Goal: Transaction & Acquisition: Purchase product/service

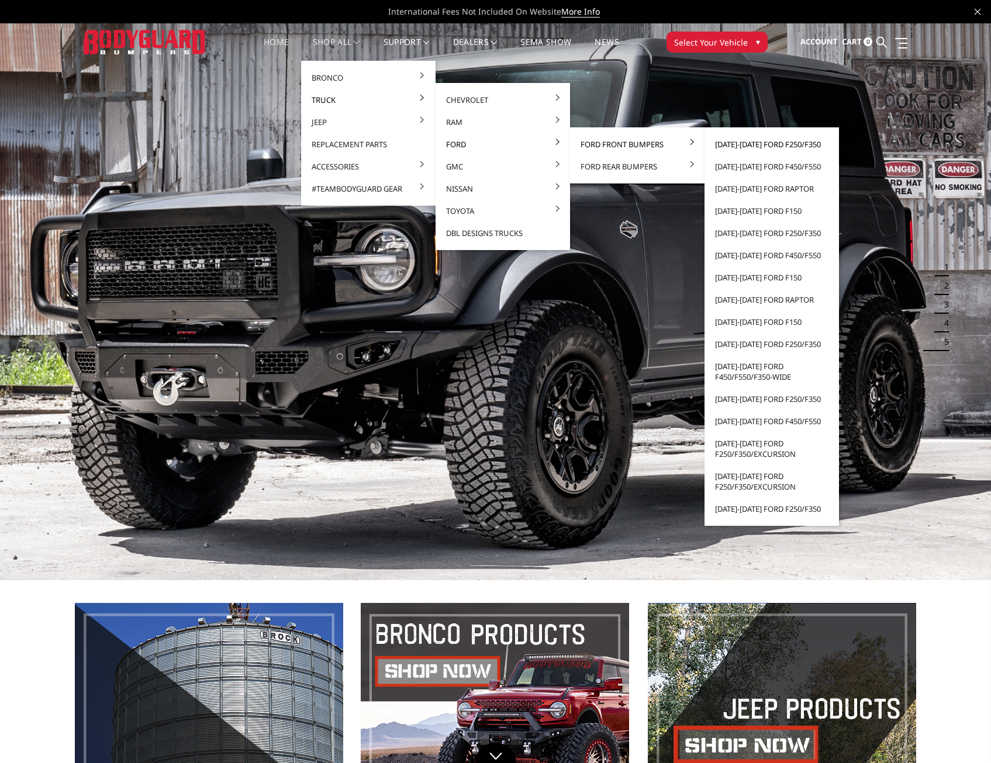
click at [734, 145] on link "[DATE]-[DATE] Ford F250/F350" at bounding box center [771, 144] width 125 height 22
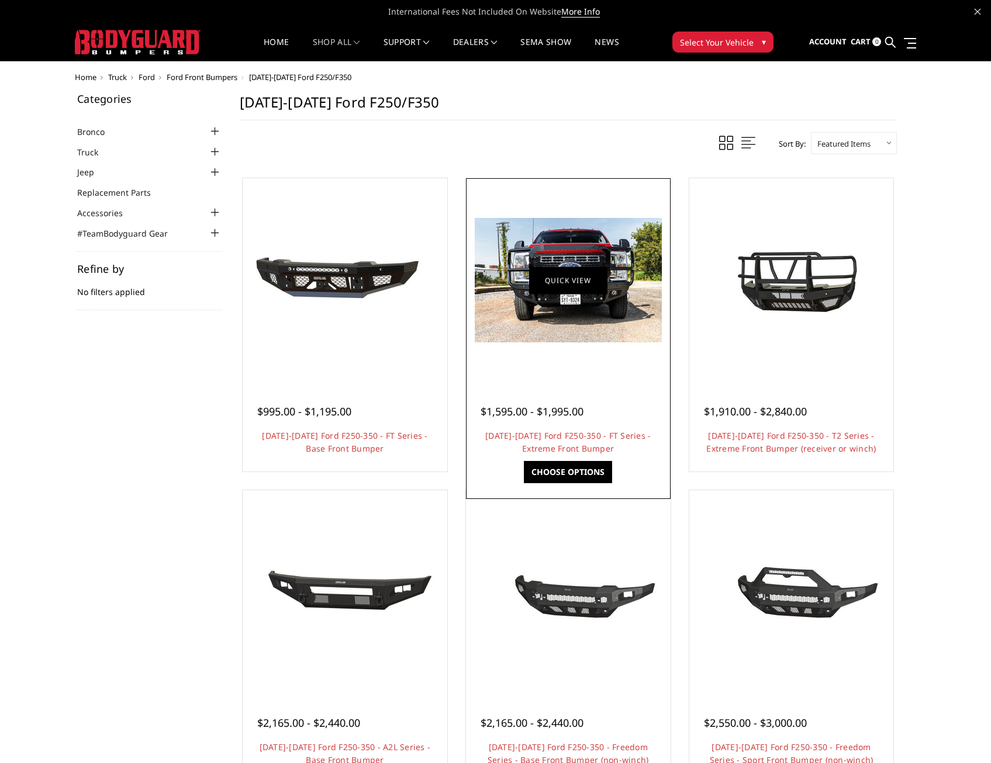
click at [564, 274] on link "Quick view" at bounding box center [568, 280] width 78 height 27
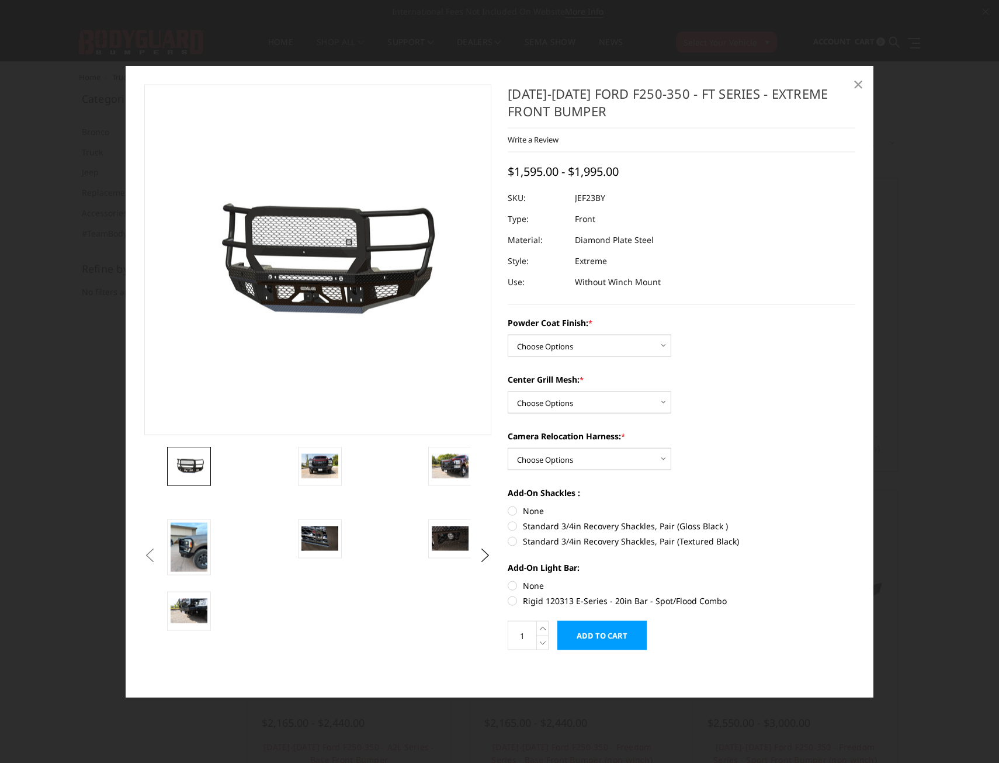
click at [864, 83] on link "×" at bounding box center [858, 83] width 19 height 19
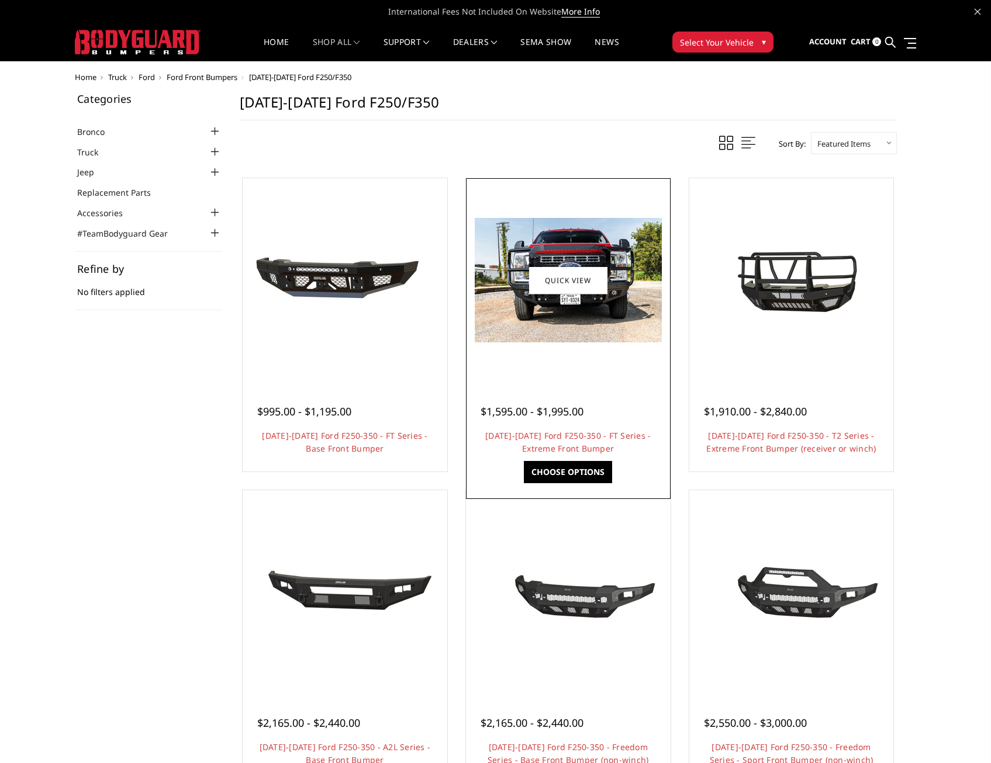
click at [608, 249] on img at bounding box center [568, 280] width 187 height 124
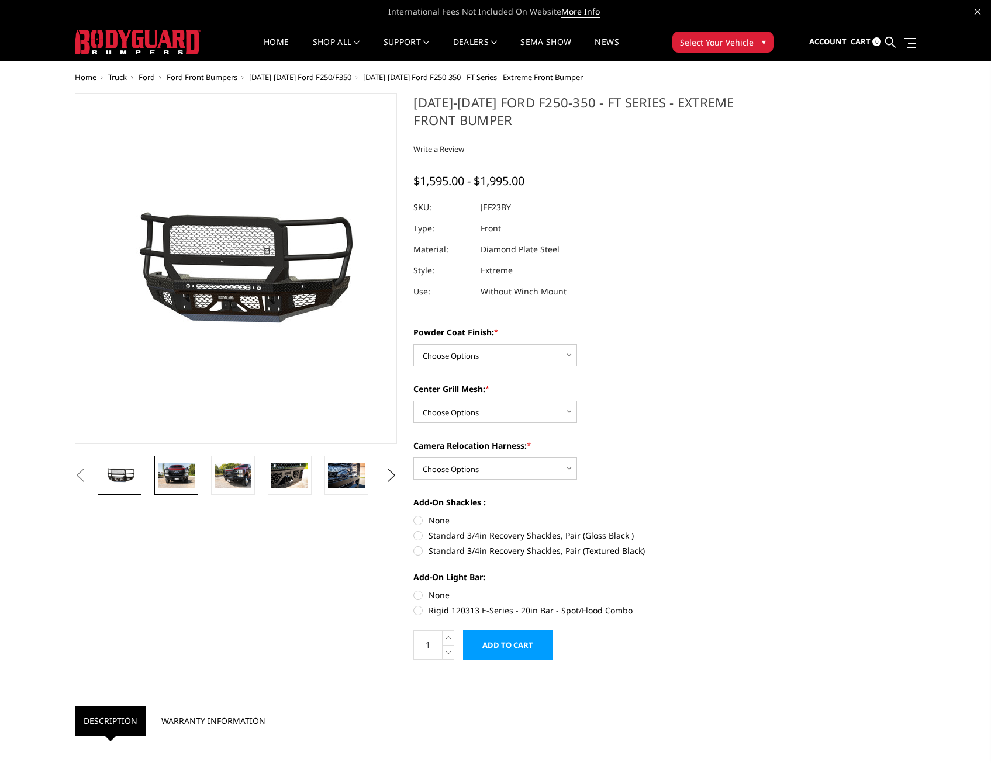
click at [189, 466] on img at bounding box center [176, 475] width 37 height 25
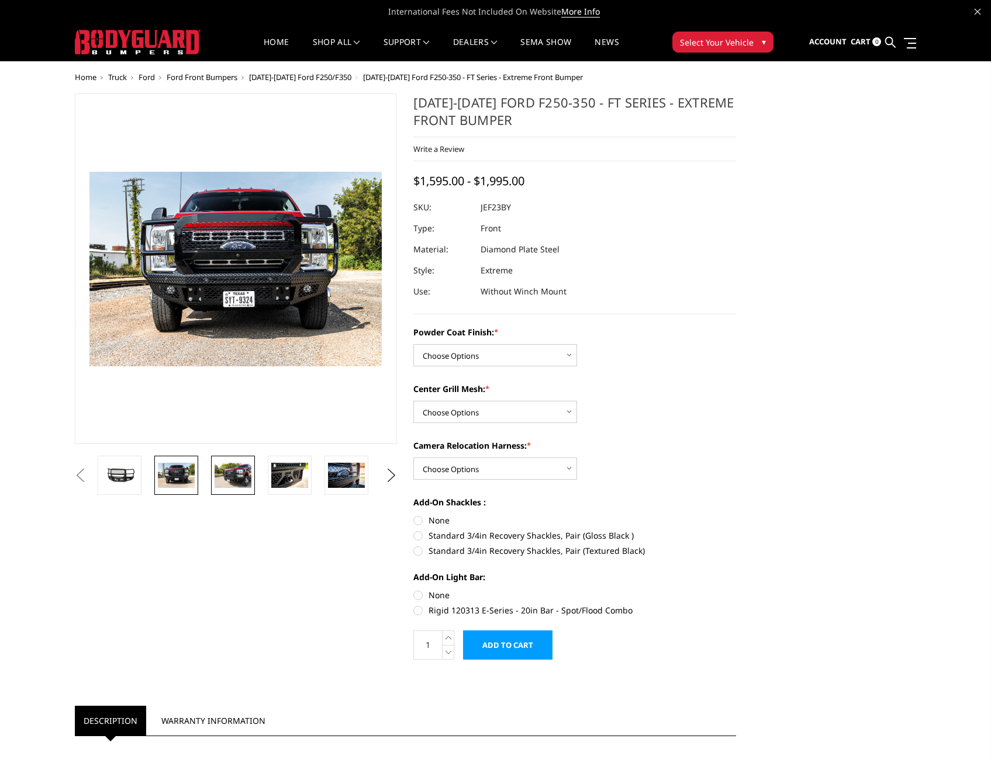
click at [217, 478] on img at bounding box center [233, 475] width 37 height 25
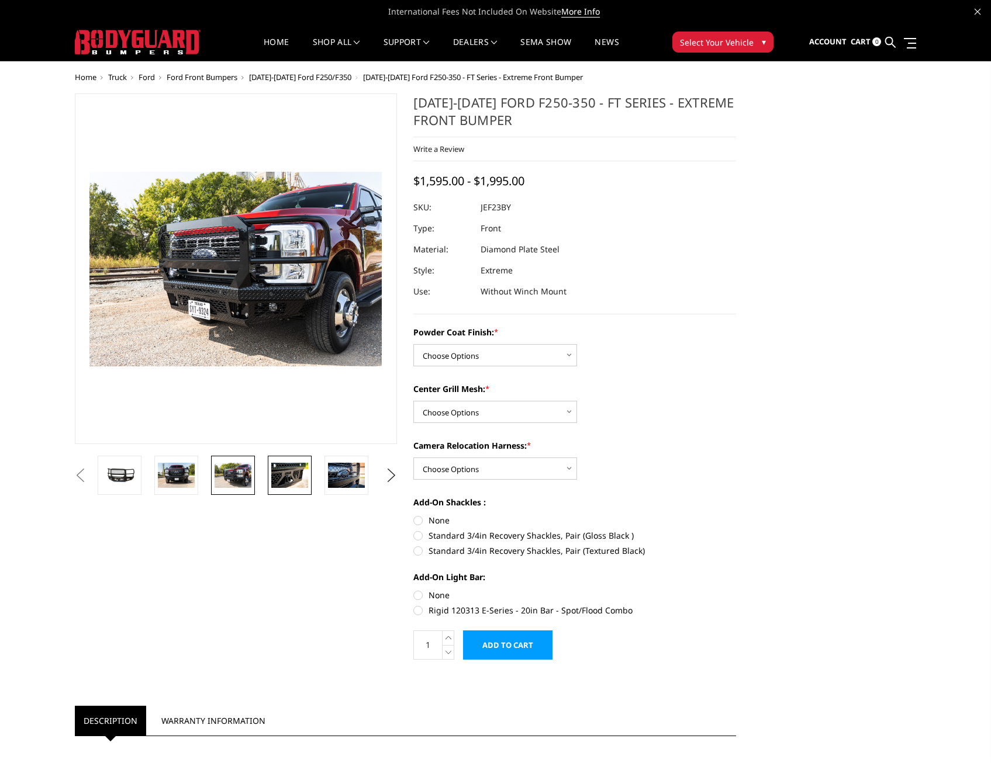
click at [287, 491] on link at bounding box center [290, 475] width 44 height 39
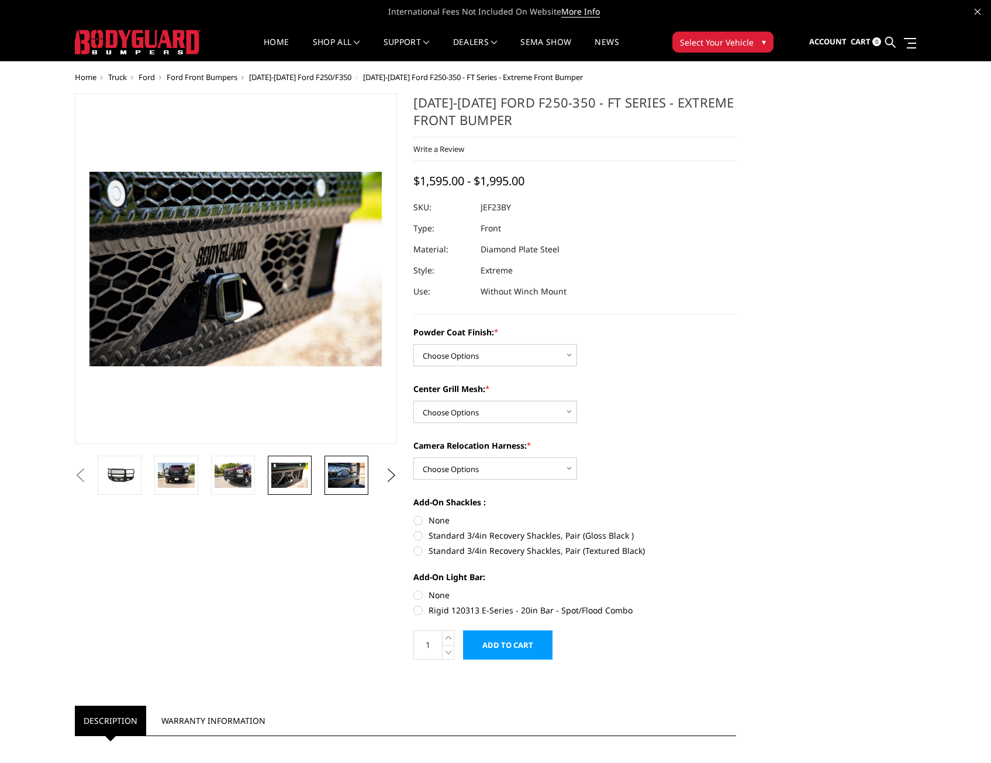
click at [331, 474] on img at bounding box center [346, 475] width 37 height 25
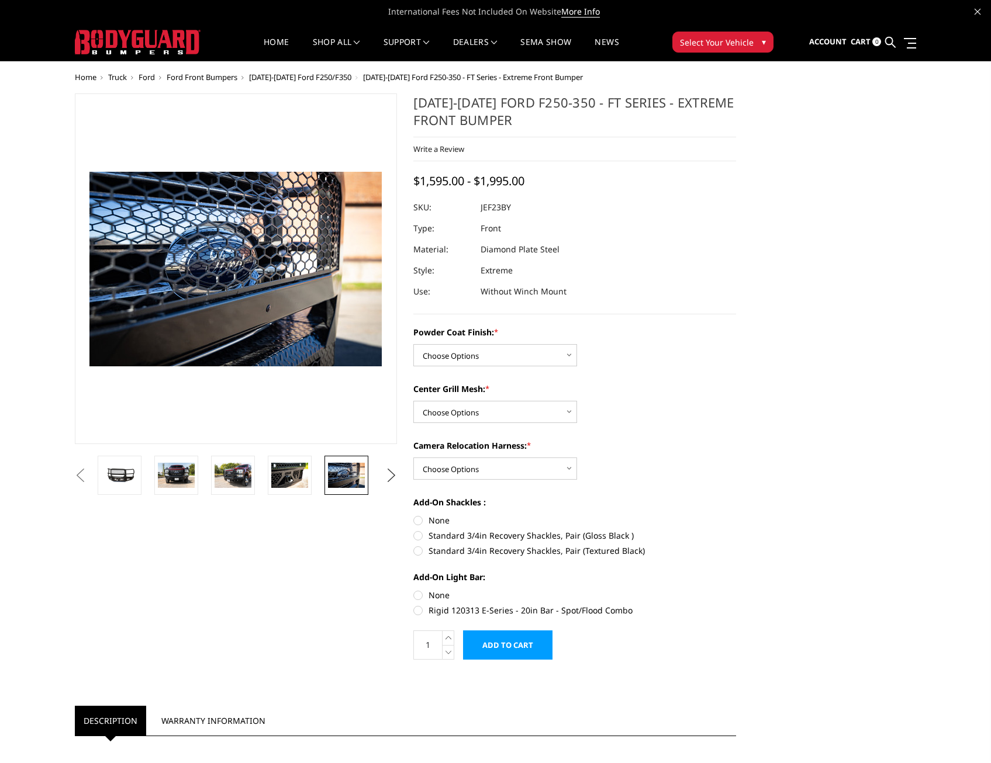
click at [392, 478] on button "Next" at bounding box center [391, 476] width 18 height 18
click at [343, 476] on img at bounding box center [346, 475] width 37 height 25
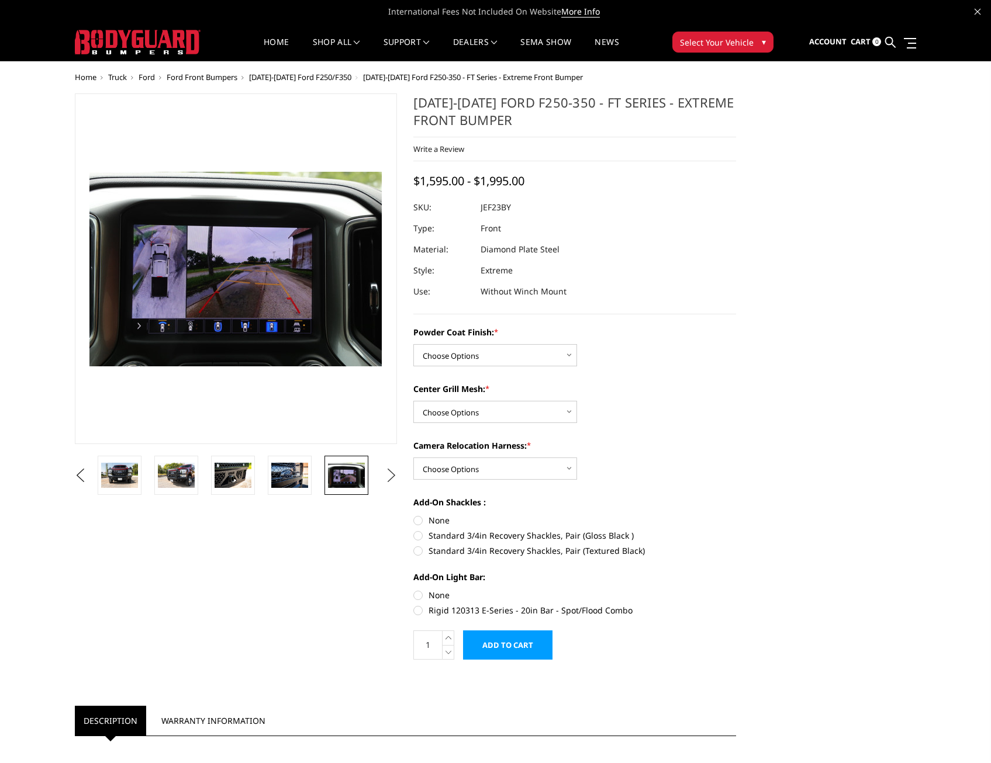
click at [392, 475] on button "Next" at bounding box center [391, 476] width 18 height 18
click at [340, 482] on img at bounding box center [346, 483] width 37 height 49
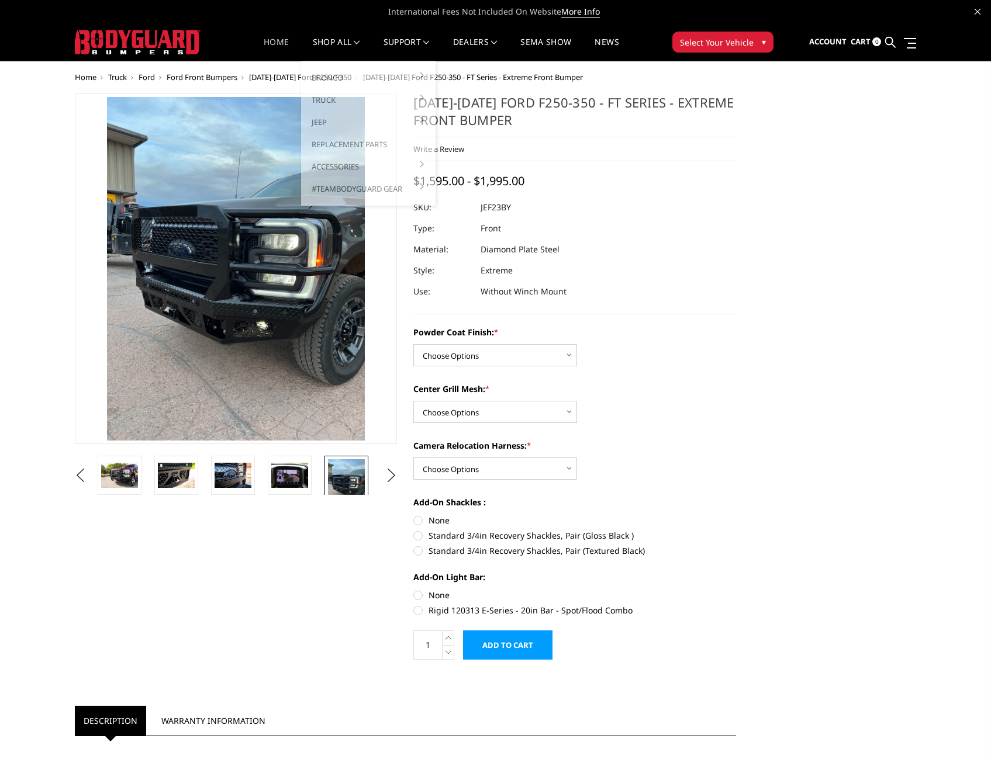
click at [275, 38] on link "Home" at bounding box center [276, 49] width 25 height 23
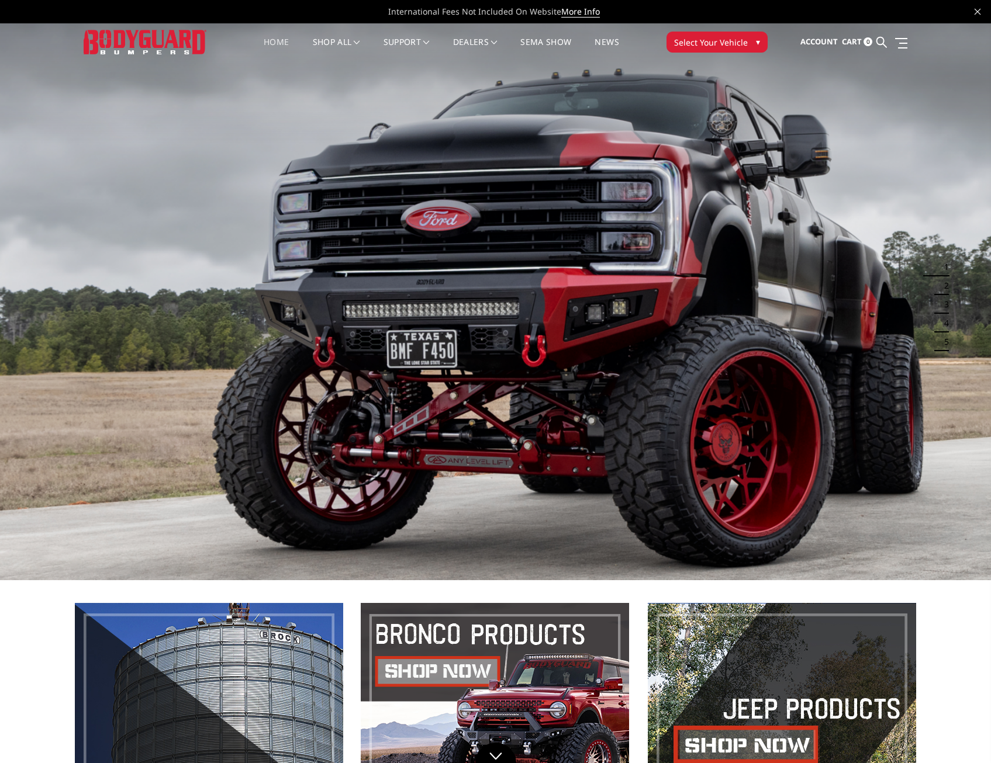
click at [725, 49] on button "Select Your Vehicle ▾" at bounding box center [716, 42] width 101 height 21
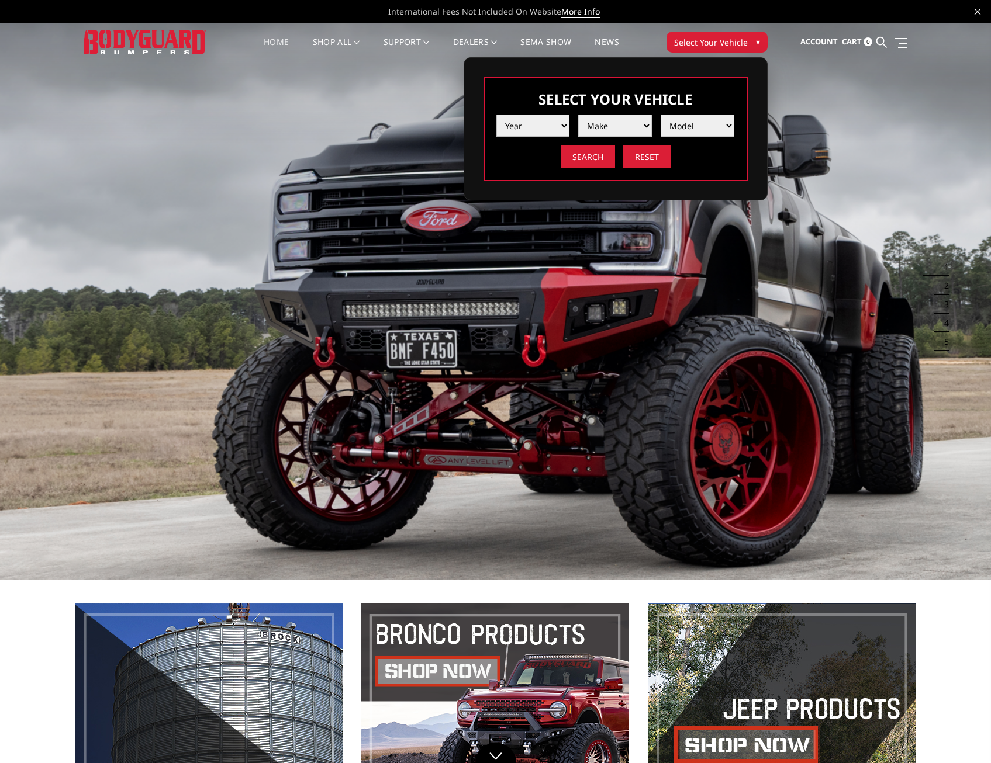
click at [513, 124] on select "Year 2025 2024 2023 2022 2021 2020 2019 2018 2017 2016 2015 2014 2013 2012 2011…" at bounding box center [533, 126] width 74 height 22
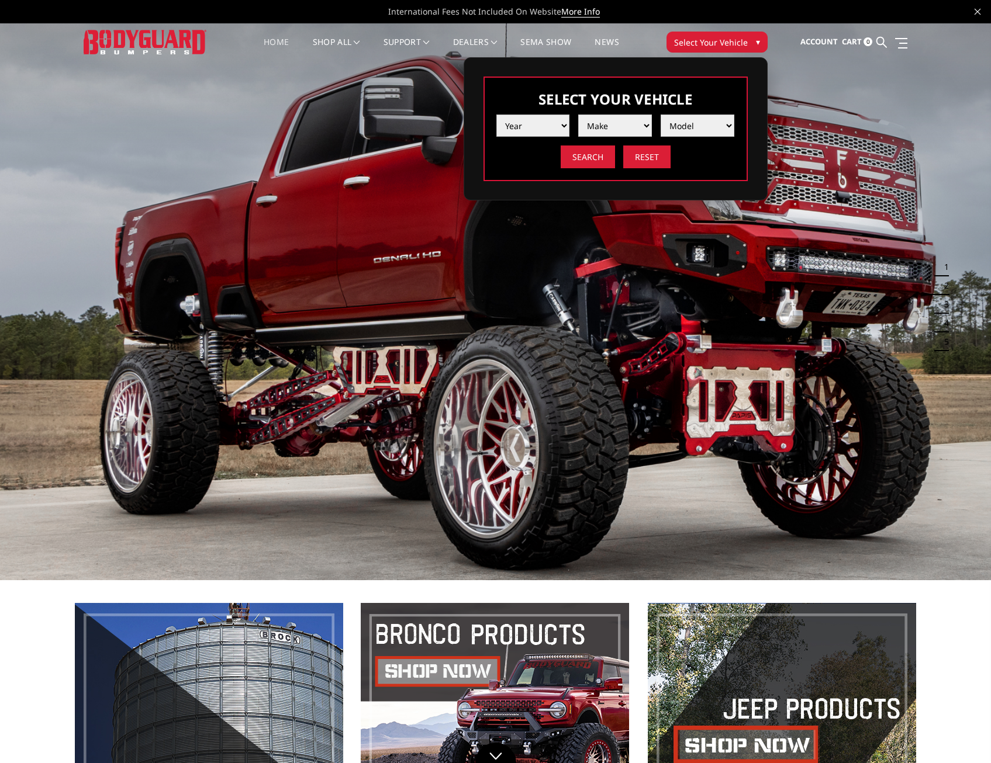
select select "yr_2024"
click at [496, 115] on select "Year 2025 2024 2023 2022 2021 2020 2019 2018 2017 2016 2015 2014 2013 2012 2011…" at bounding box center [533, 126] width 74 height 22
drag, startPoint x: 619, startPoint y: 139, endPoint x: 641, endPoint y: 131, distance: 22.9
click at [641, 131] on select "Make Chevrolet Ford GMC Ram Toyota" at bounding box center [615, 126] width 74 height 22
select select "mk_ford"
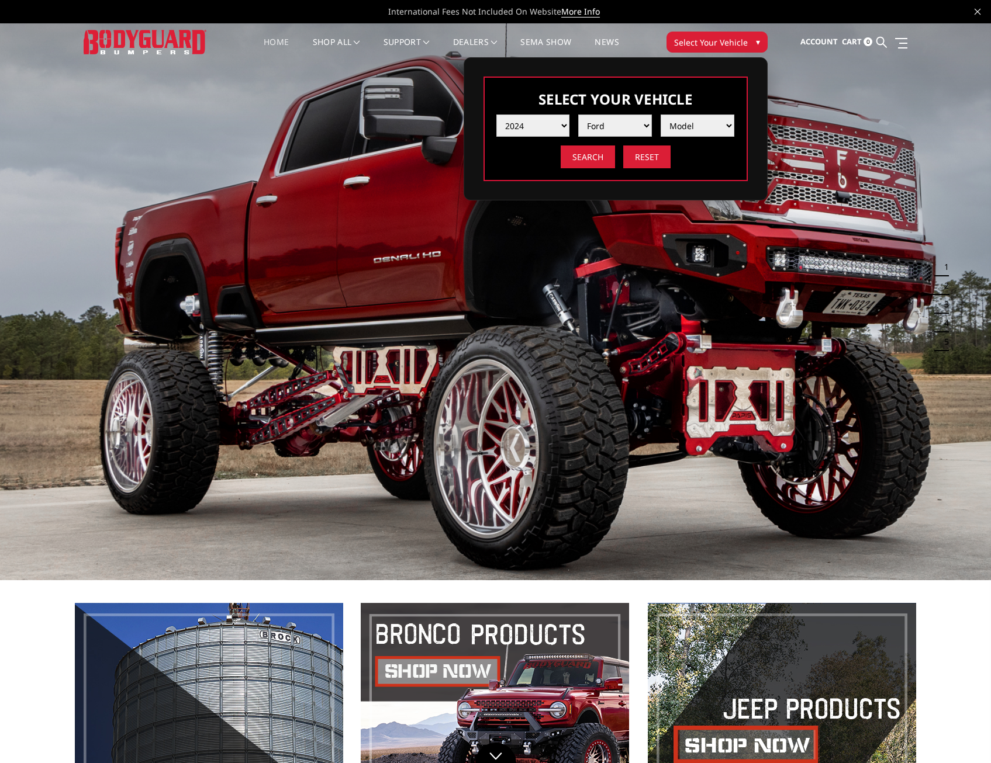
click at [578, 115] on select "Make Chevrolet Ford GMC Ram Toyota" at bounding box center [615, 126] width 74 height 22
drag, startPoint x: 664, startPoint y: 137, endPoint x: 674, endPoint y: 131, distance: 11.5
click at [674, 131] on select "Model F150 F150 Raptor F250 / F350 F450 F550" at bounding box center [697, 126] width 74 height 22
select select "md_f250-f350"
click at [660, 115] on select "Model F150 F150 Raptor F250 / F350 F450 F550" at bounding box center [697, 126] width 74 height 22
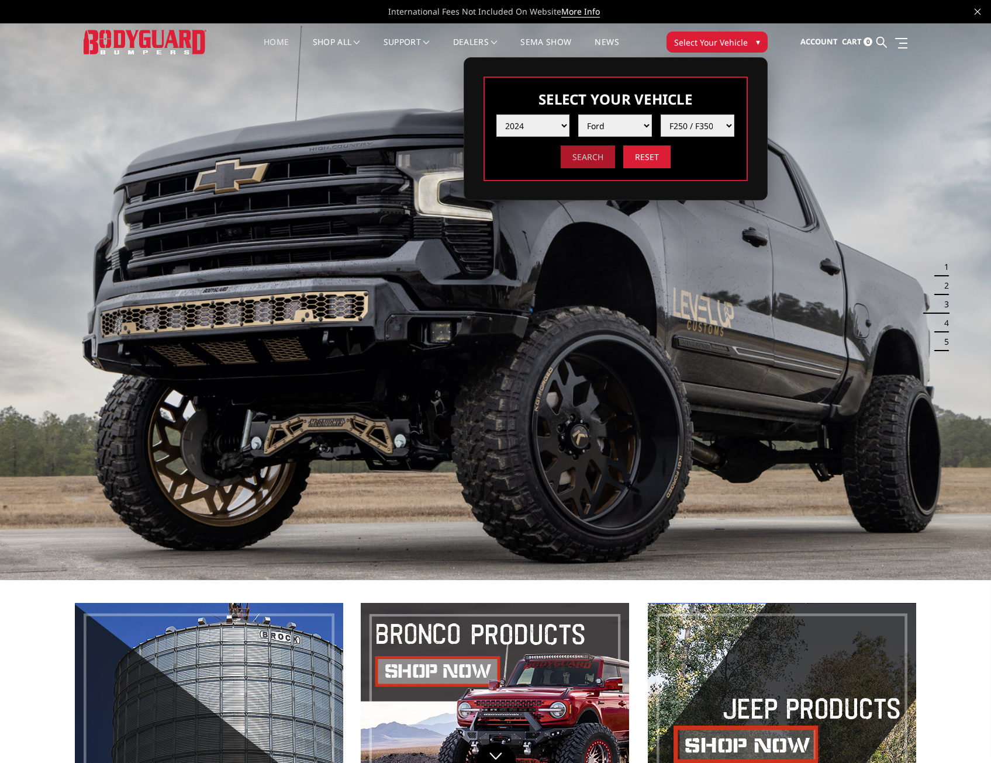
click at [599, 158] on input "Search" at bounding box center [588, 157] width 54 height 23
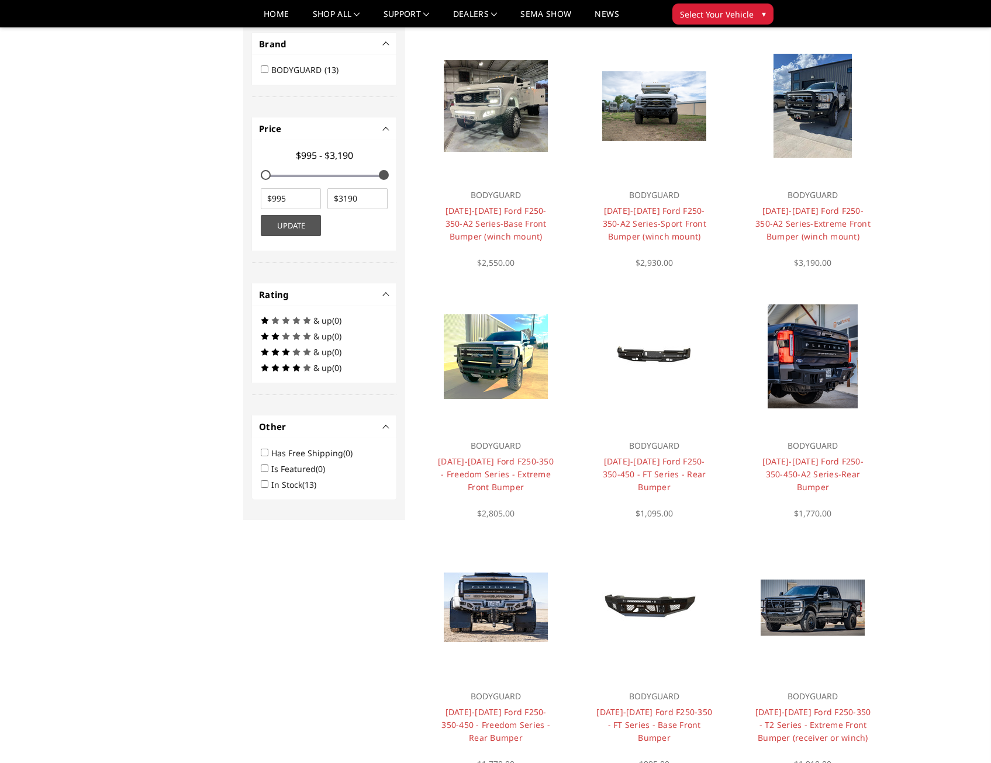
scroll to position [526, 0]
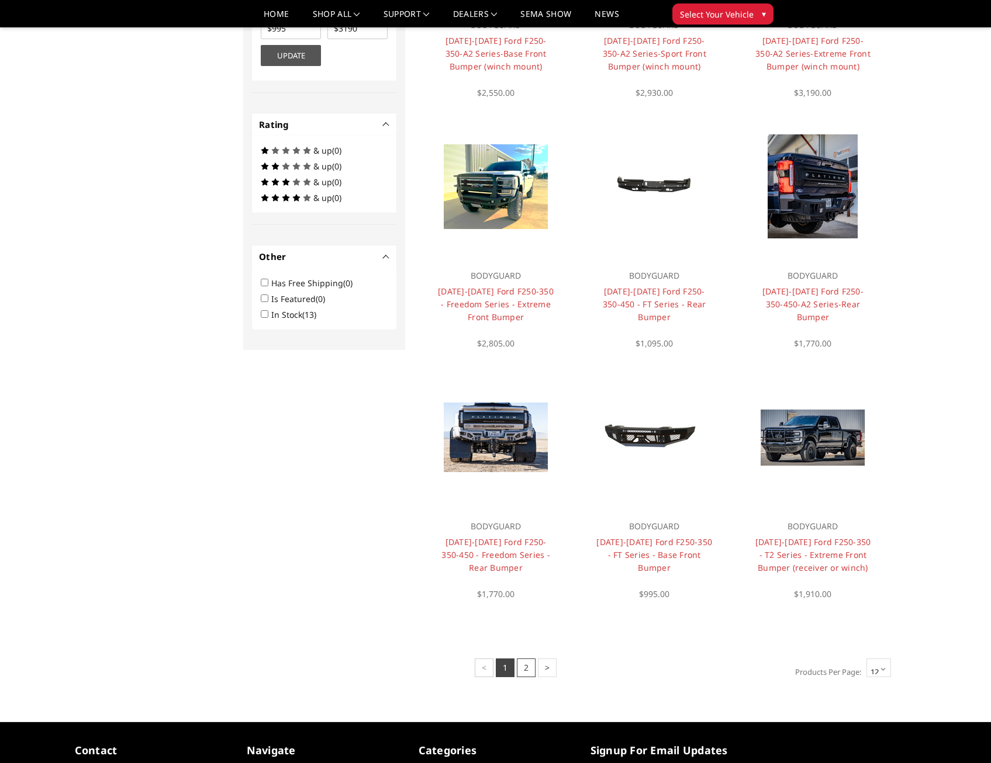
click at [531, 673] on link "2" at bounding box center [526, 668] width 19 height 19
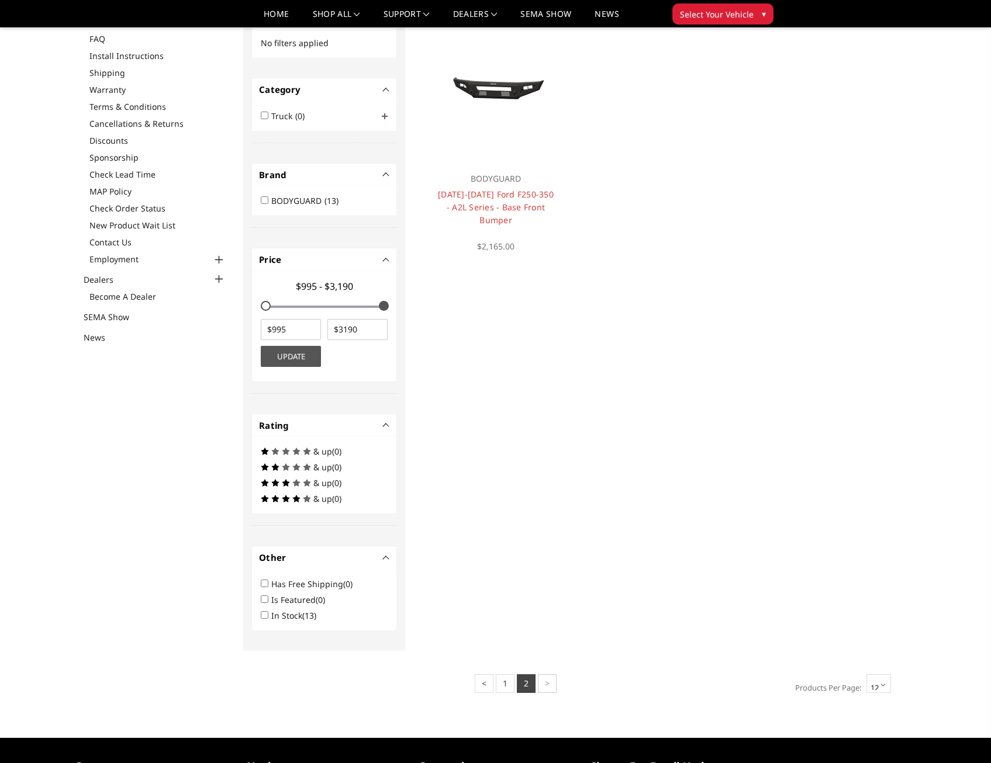
scroll to position [117, 0]
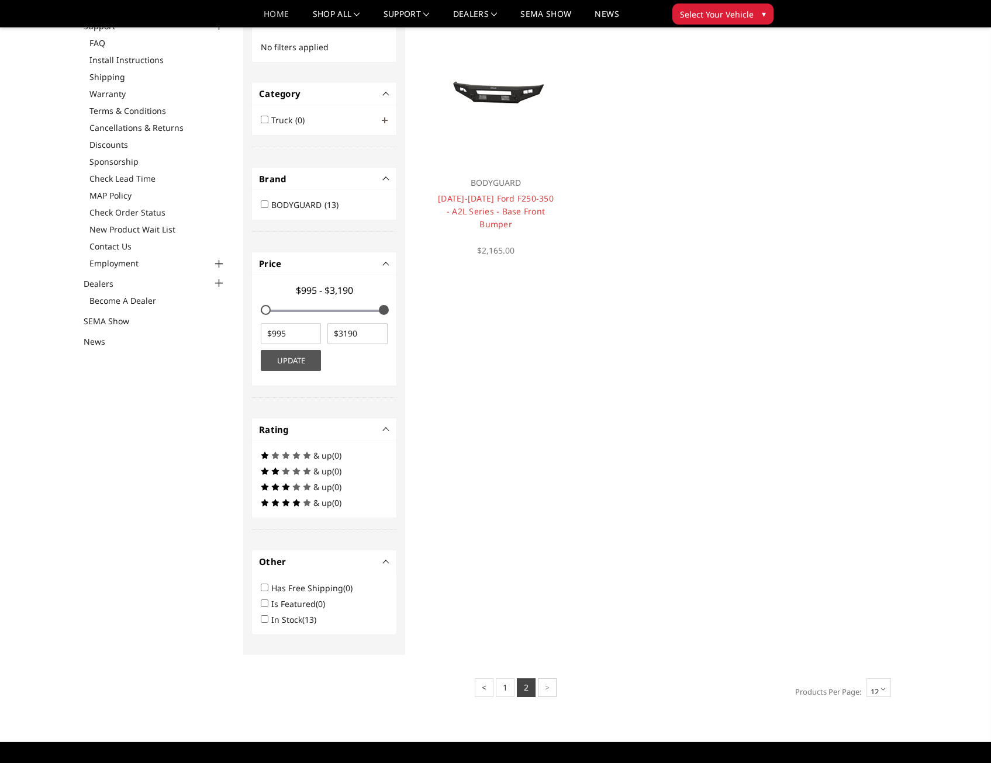
click at [279, 10] on link "Home" at bounding box center [276, 18] width 25 height 17
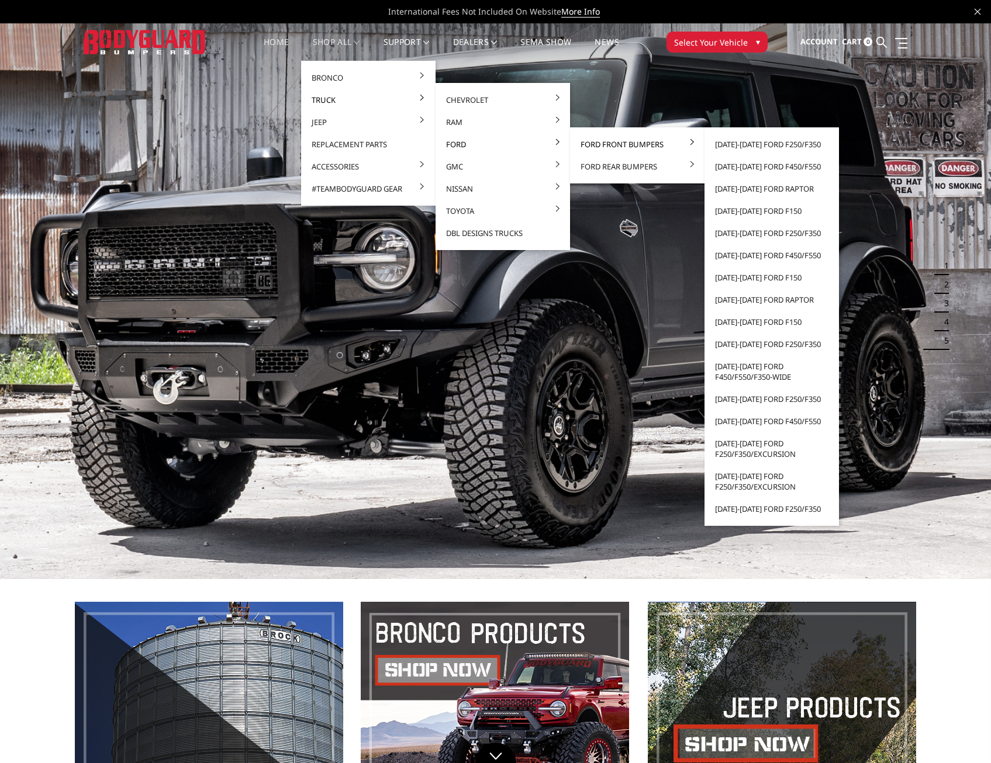
click at [603, 144] on link "Ford Front Bumpers" at bounding box center [637, 144] width 125 height 22
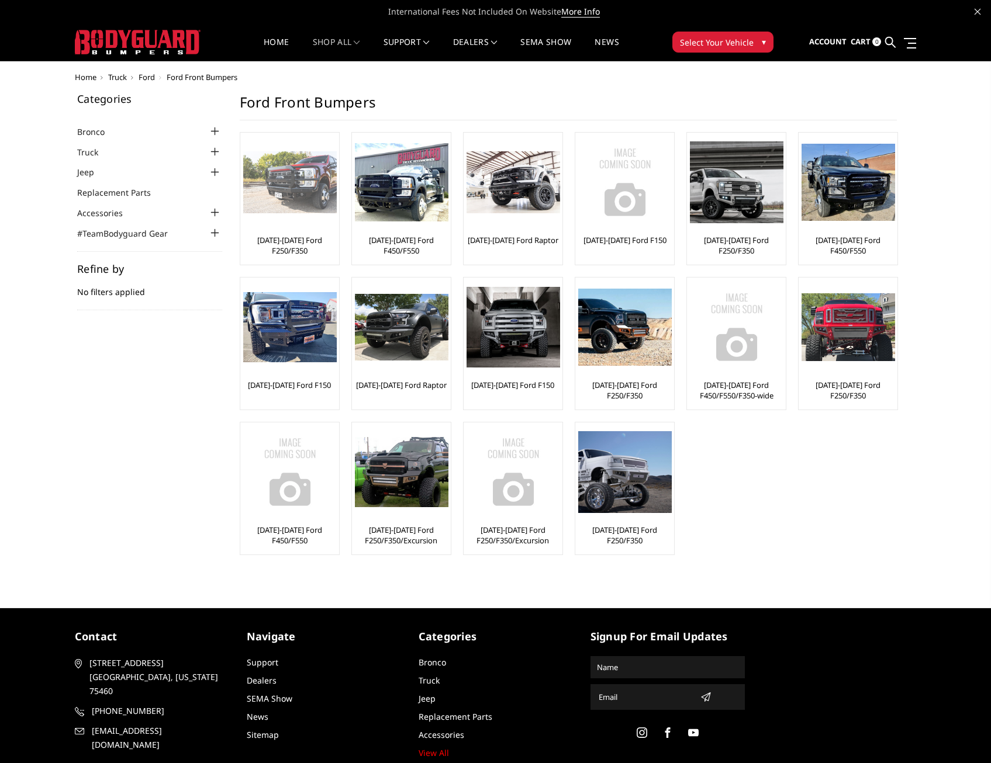
click at [282, 224] on div at bounding box center [290, 183] width 94 height 94
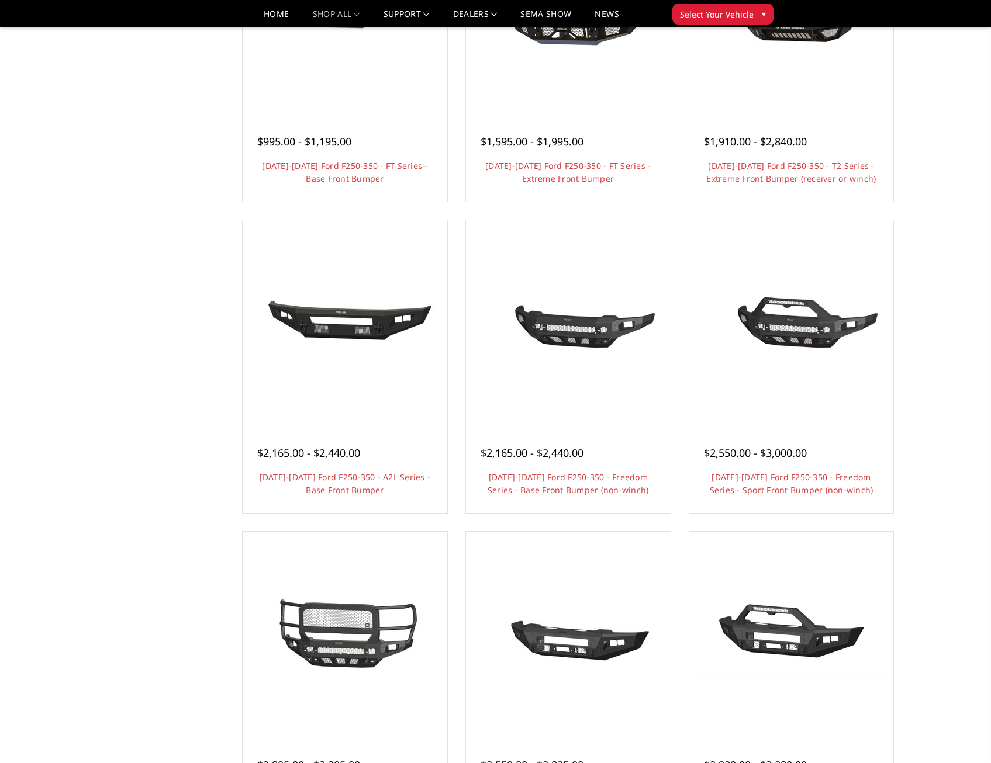
scroll to position [292, 0]
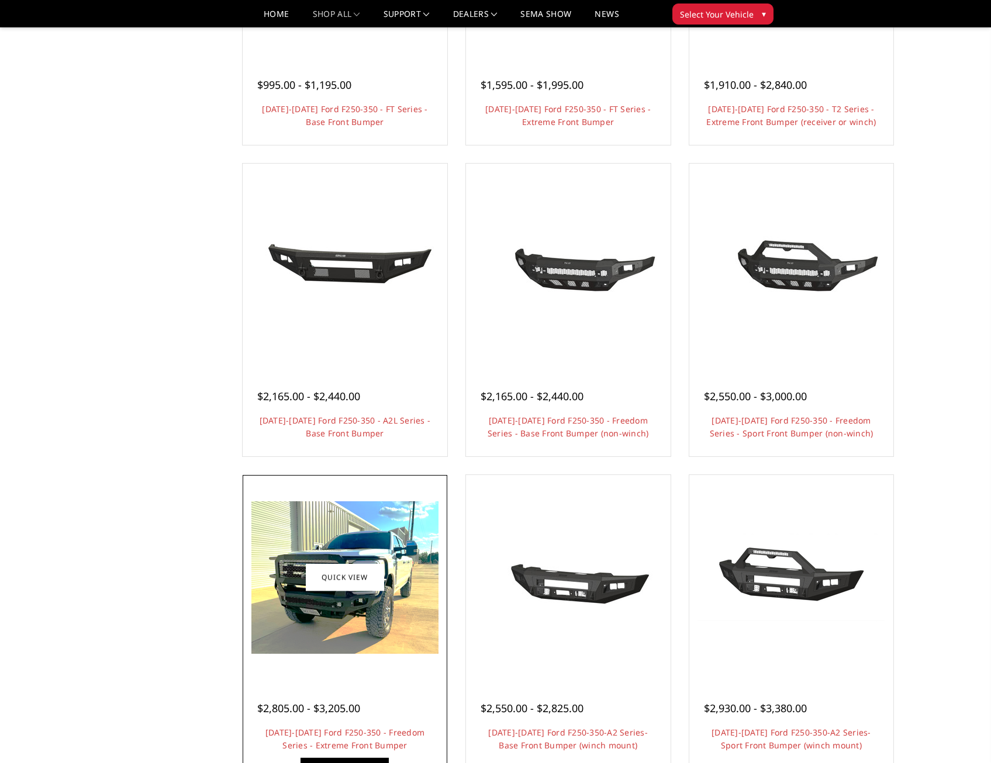
click at [292, 576] on img at bounding box center [344, 577] width 187 height 153
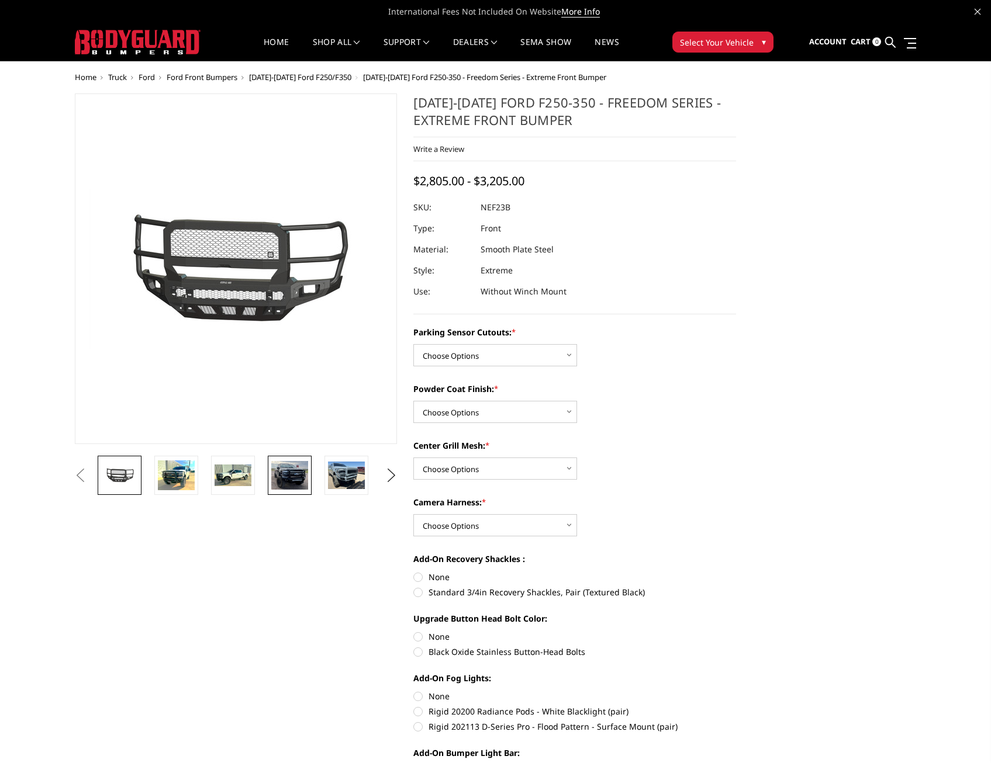
click at [300, 478] on img at bounding box center [289, 475] width 37 height 29
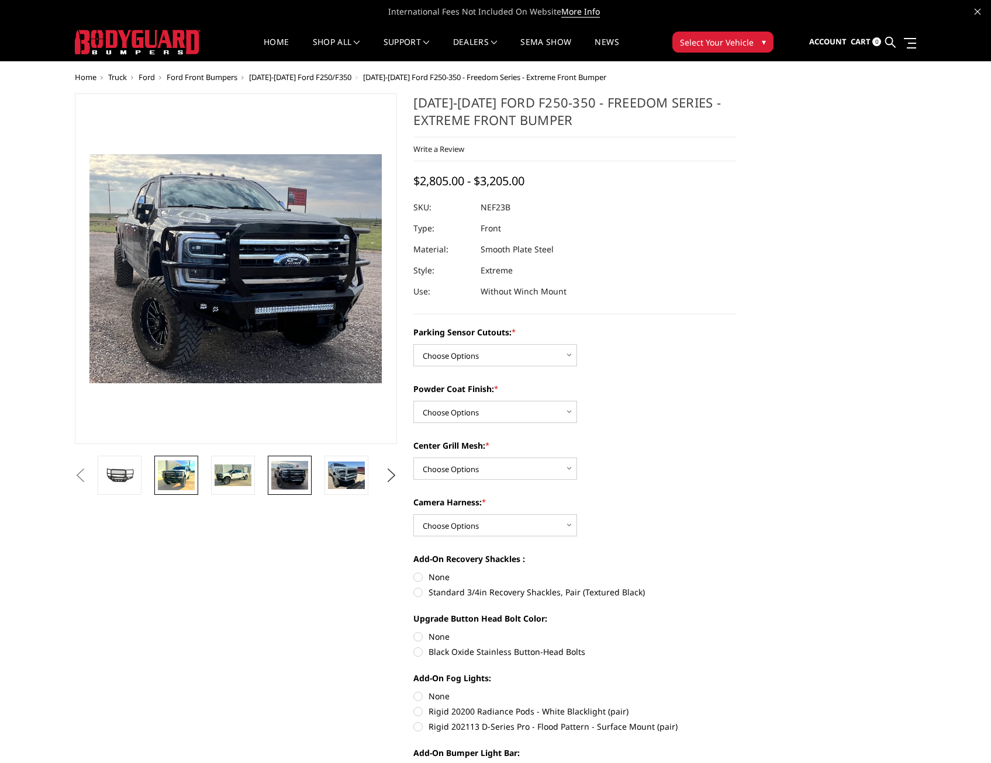
click at [168, 478] on img at bounding box center [176, 476] width 37 height 30
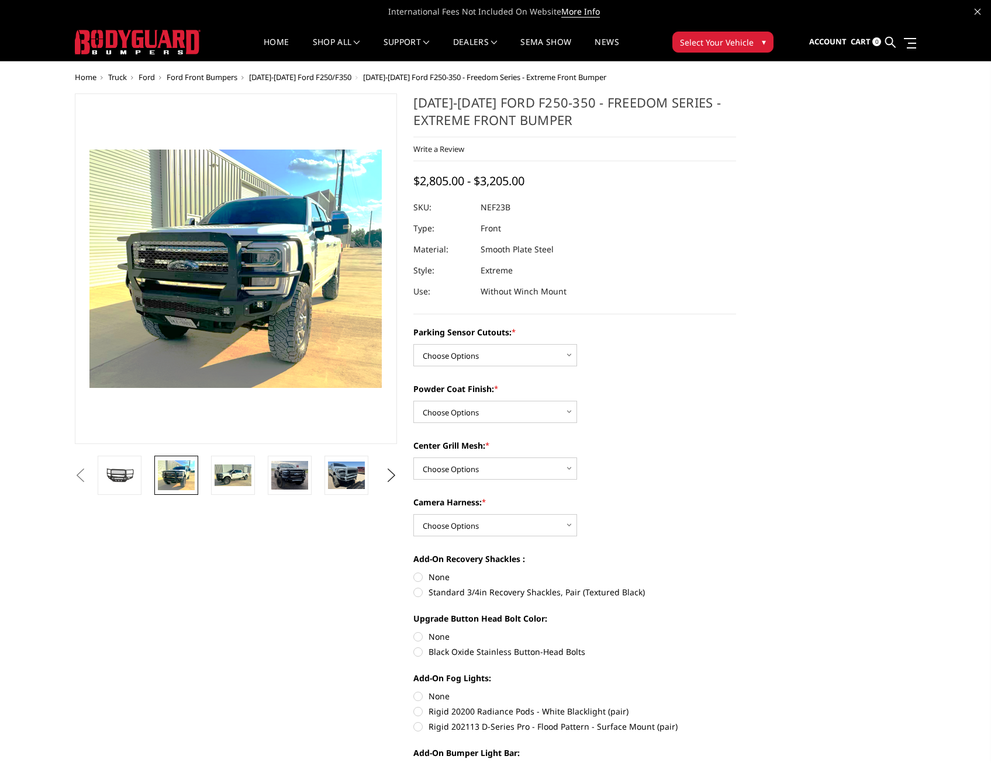
click at [144, 466] on li at bounding box center [123, 475] width 57 height 39
click at [129, 467] on img at bounding box center [119, 475] width 37 height 20
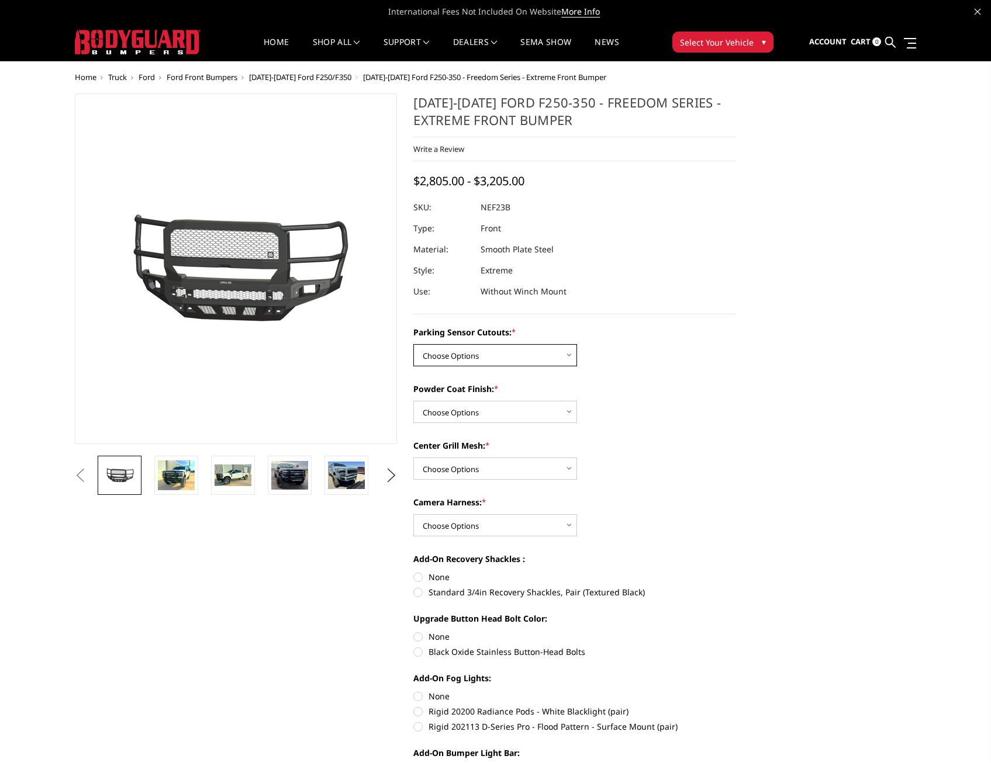
click at [553, 349] on select "Choose Options No - Without Parking Sensor Cutouts Yes - With Parking Sensor Cu…" at bounding box center [495, 355] width 164 height 22
select select "2583"
click at [413, 344] on select "Choose Options No - Without Parking Sensor Cutouts Yes - With Parking Sensor Cu…" at bounding box center [495, 355] width 164 height 22
click at [503, 407] on select "Choose Options Bare Metal Textured Black Powder Coat" at bounding box center [495, 412] width 164 height 22
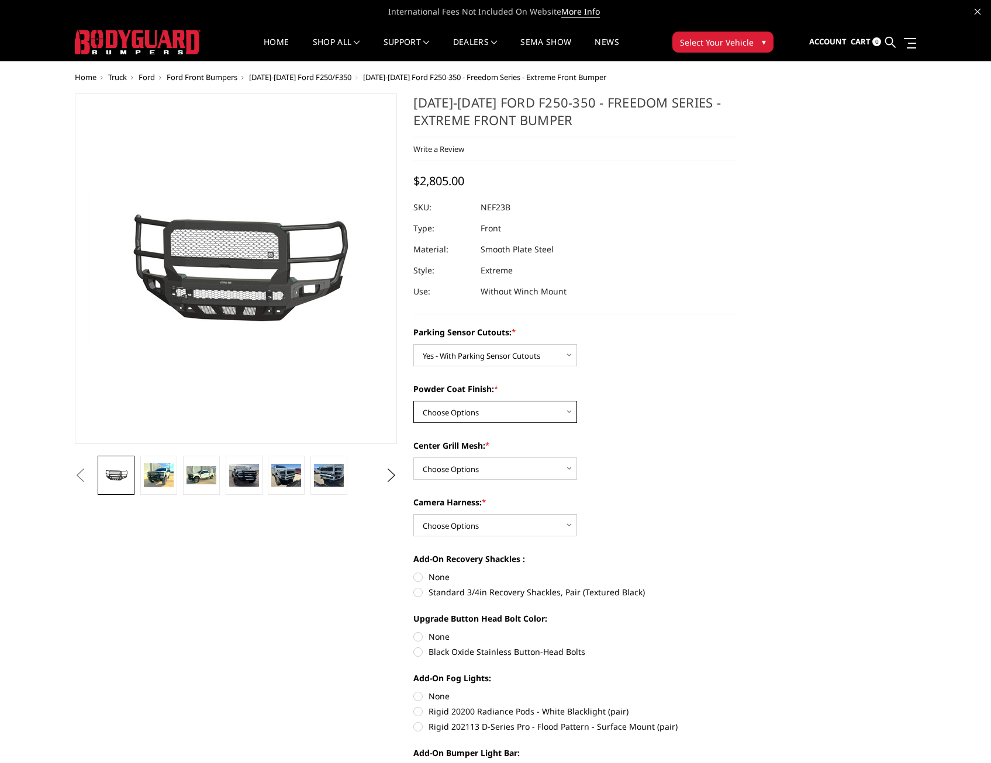
select select "2585"
click at [413, 401] on select "Choose Options Bare Metal Textured Black Powder Coat" at bounding box center [495, 412] width 164 height 22
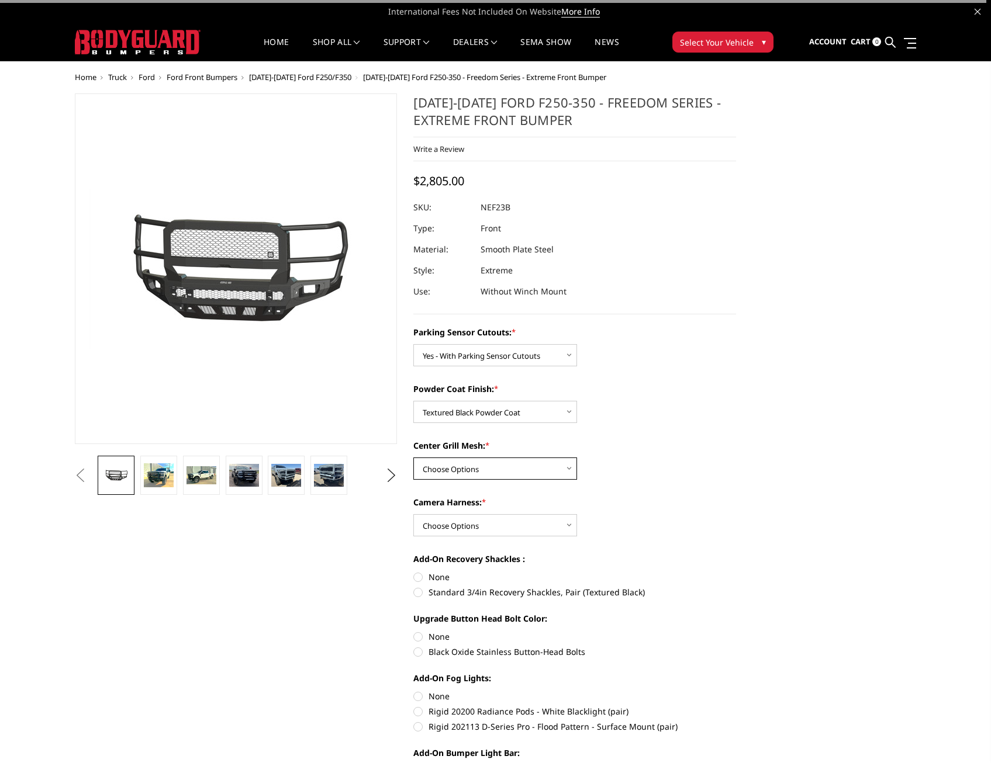
click at [496, 461] on select "Choose Options With Center Grill Mesh Without Center Grill Mesh" at bounding box center [495, 469] width 164 height 22
select select "2586"
click at [413, 458] on select "Choose Options With Center Grill Mesh Without Center Grill Mesh" at bounding box center [495, 469] width 164 height 22
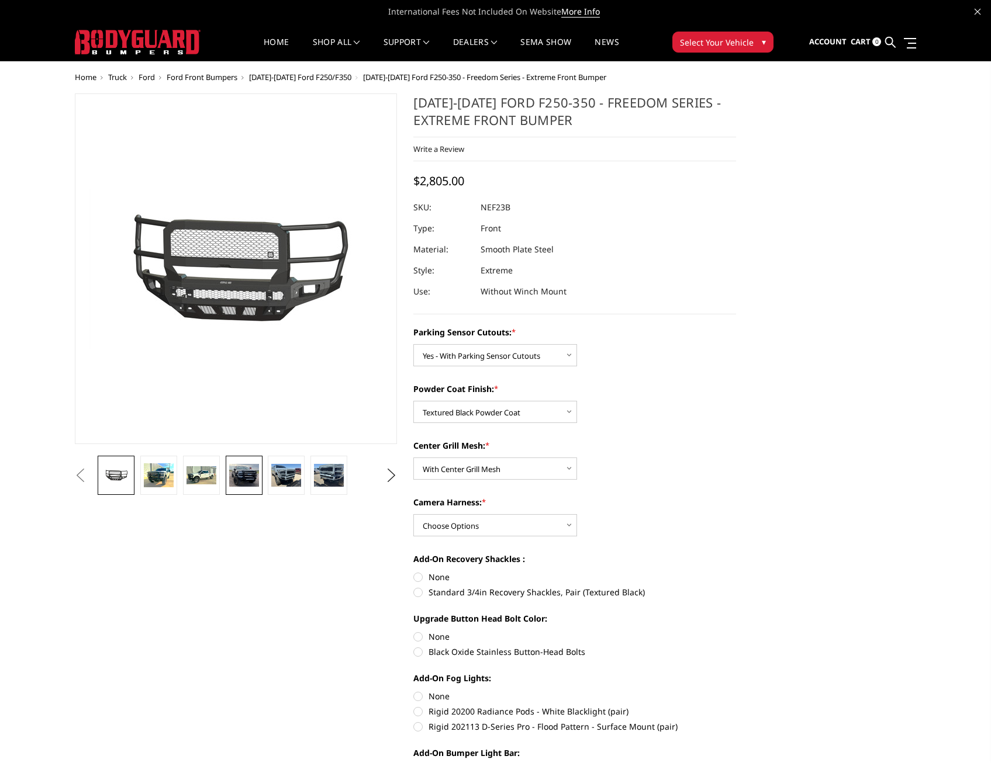
click at [246, 473] on img at bounding box center [244, 475] width 30 height 23
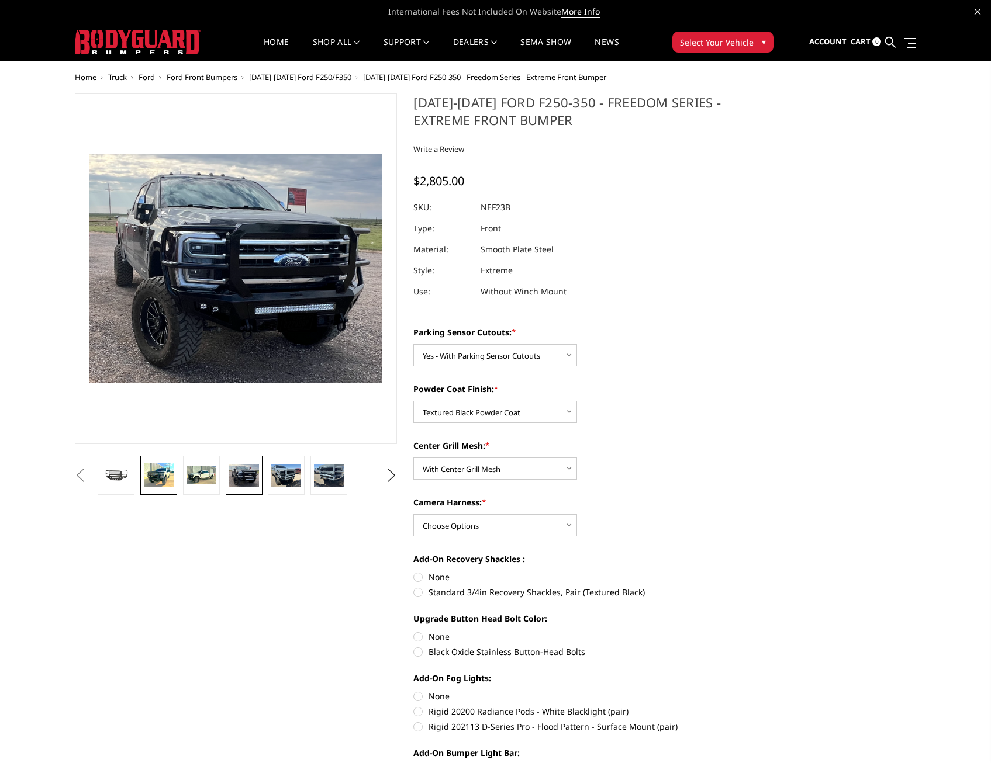
click at [146, 473] on img at bounding box center [159, 475] width 30 height 24
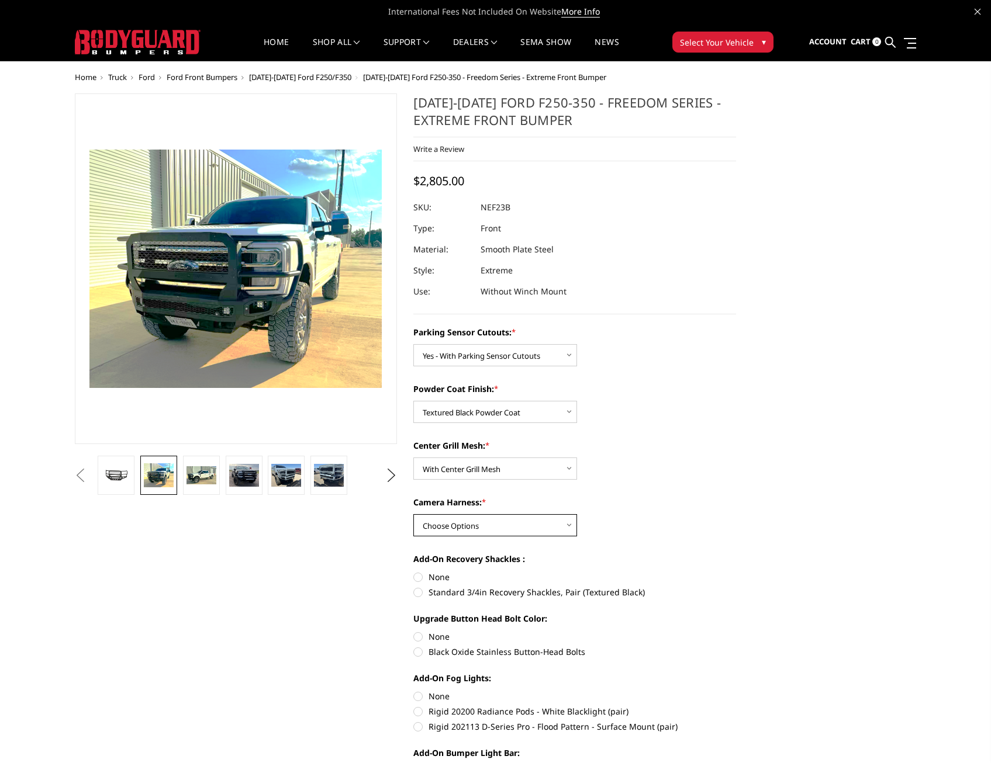
click at [537, 525] on select "Choose Options WITH Camera Harness WITHOUT Camera Harness" at bounding box center [495, 525] width 164 height 22
select select "2588"
click at [413, 514] on select "Choose Options WITH Camera Harness WITHOUT Camera Harness" at bounding box center [495, 525] width 164 height 22
click at [417, 592] on label "Standard 3/4in Recovery Shackles, Pair (Textured Black)" at bounding box center [574, 592] width 323 height 12
click at [736, 572] on input "Standard 3/4in Recovery Shackles, Pair (Textured Black)" at bounding box center [736, 571] width 1 height 1
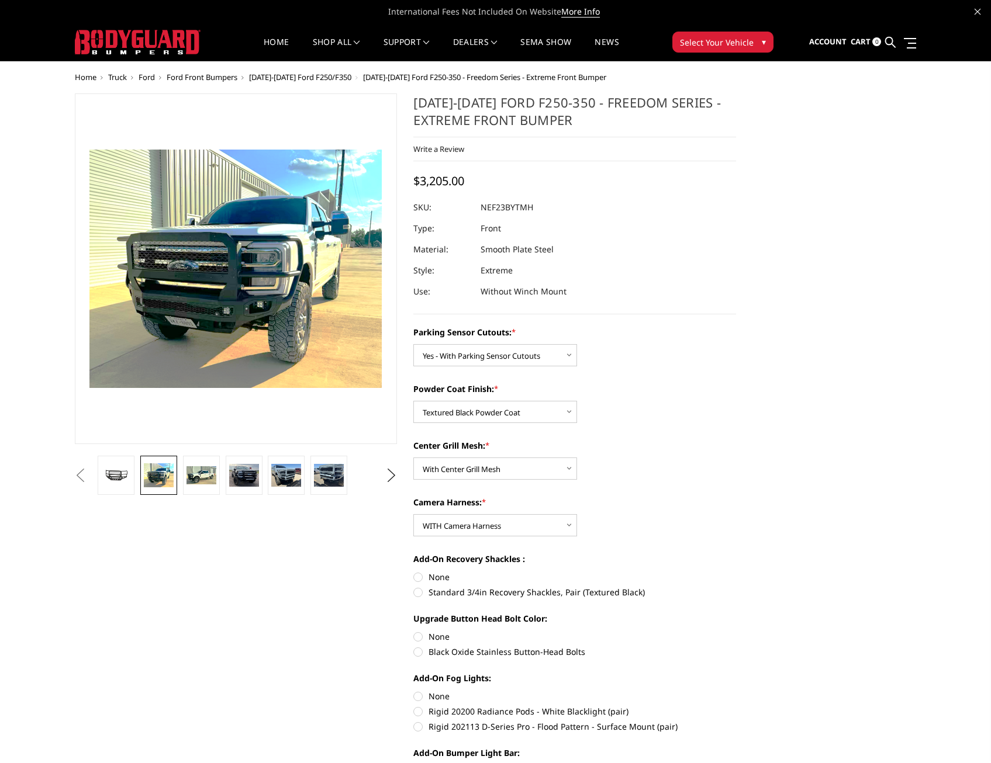
radio input "true"
click at [420, 649] on label "Black Oxide Stainless Button-Head Bolts" at bounding box center [574, 652] width 323 height 12
click at [736, 631] on input "Black Oxide Stainless Button-Head Bolts" at bounding box center [736, 631] width 1 height 1
radio input "true"
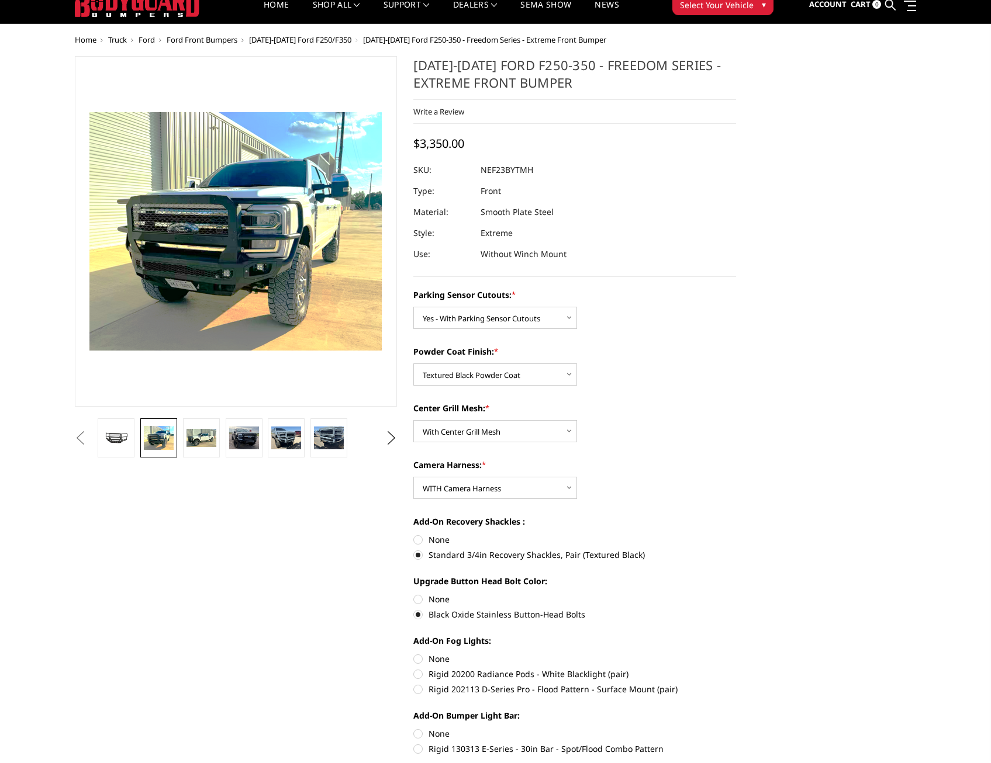
scroll to position [58, 0]
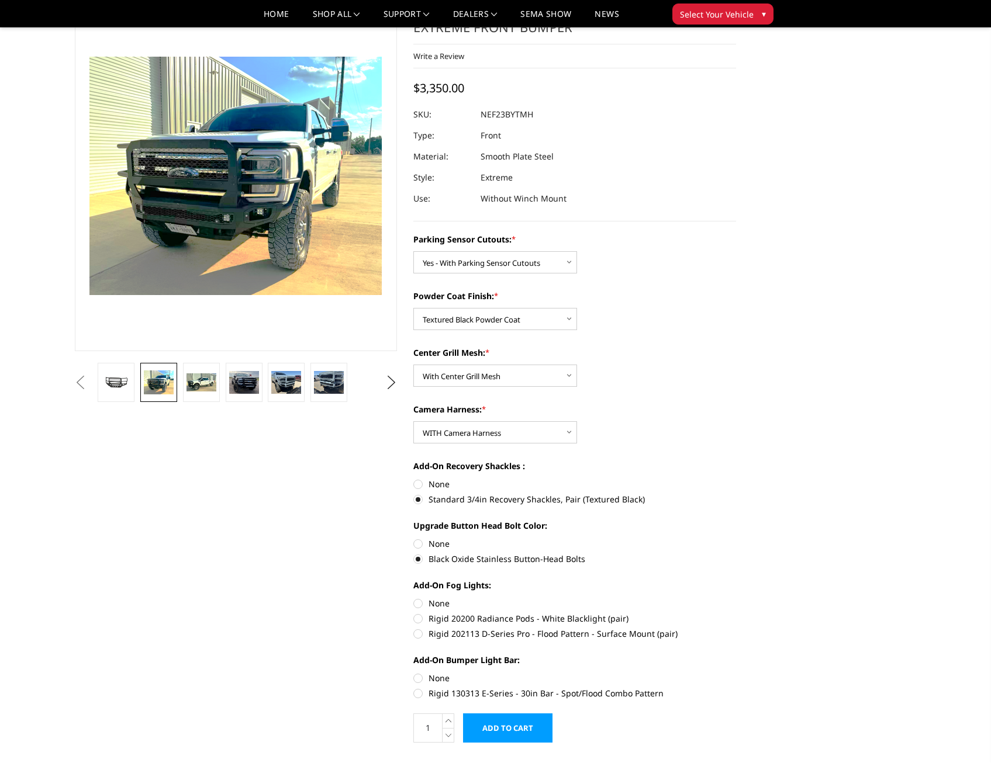
click at [420, 629] on label "Rigid 202113 D-Series Pro - Flood Pattern - Surface Mount (pair)" at bounding box center [574, 634] width 323 height 12
click at [736, 613] on input "Rigid 202113 D-Series Pro - Flood Pattern - Surface Mount (pair)" at bounding box center [736, 613] width 1 height 1
radio input "true"
click at [421, 694] on label "Rigid 130313 E-Series - 30in Bar - Spot/Flood Combo Pattern" at bounding box center [574, 693] width 323 height 12
click at [736, 673] on input "Rigid 130313 E-Series - 30in Bar - Spot/Flood Combo Pattern" at bounding box center [736, 672] width 1 height 1
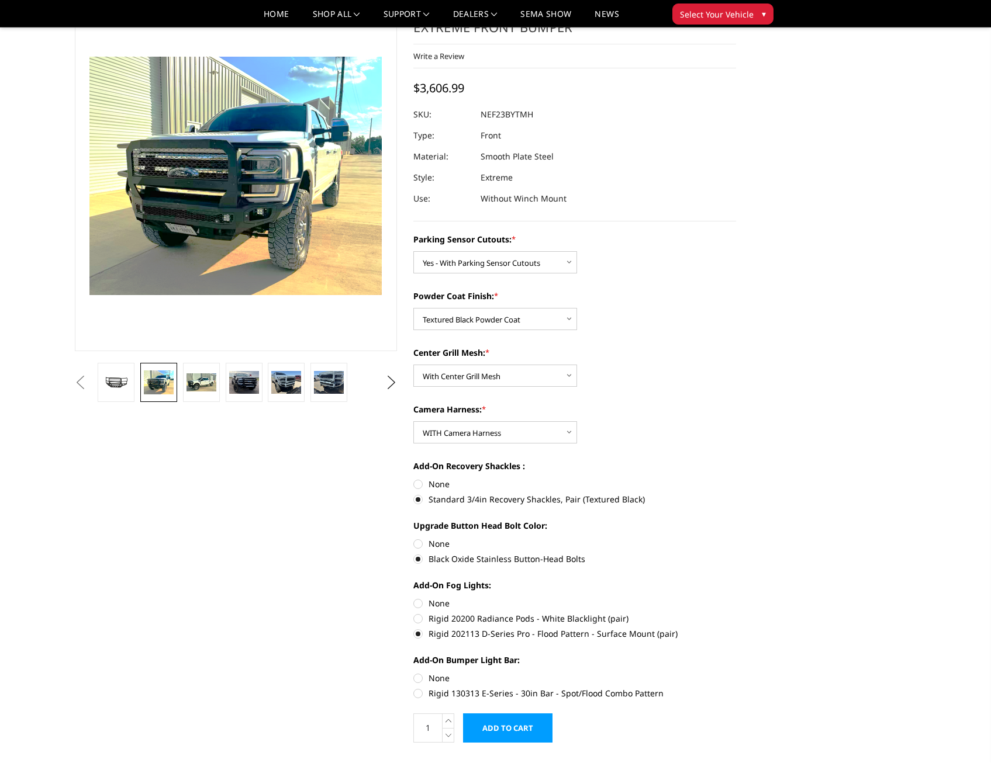
radio input "true"
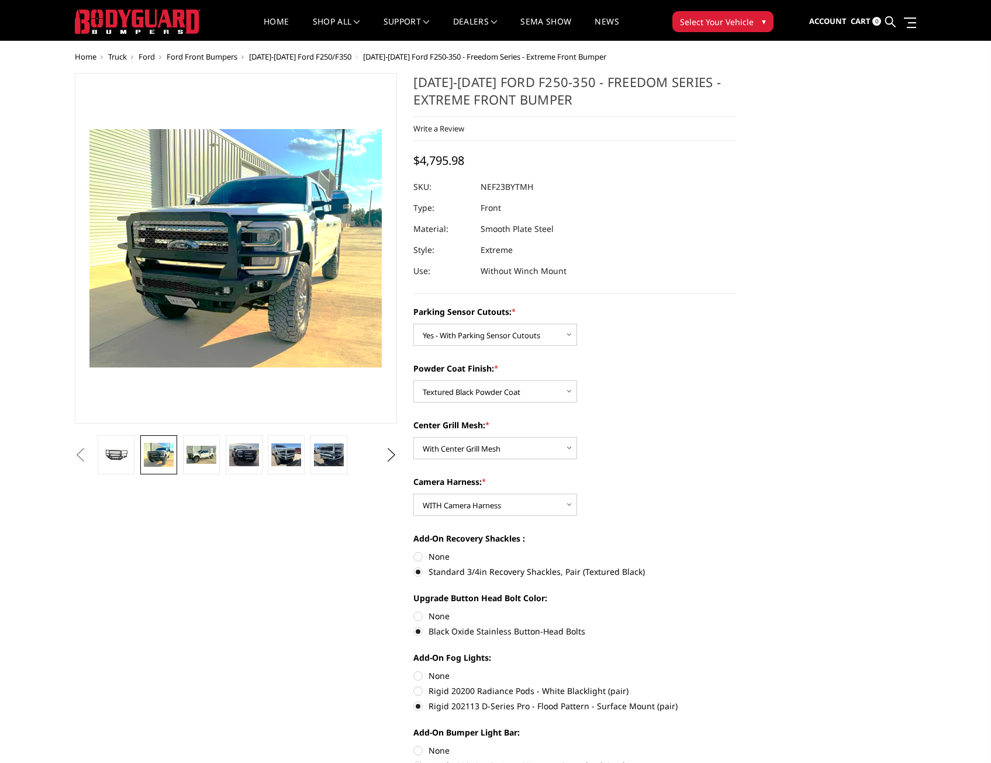
scroll to position [0, 0]
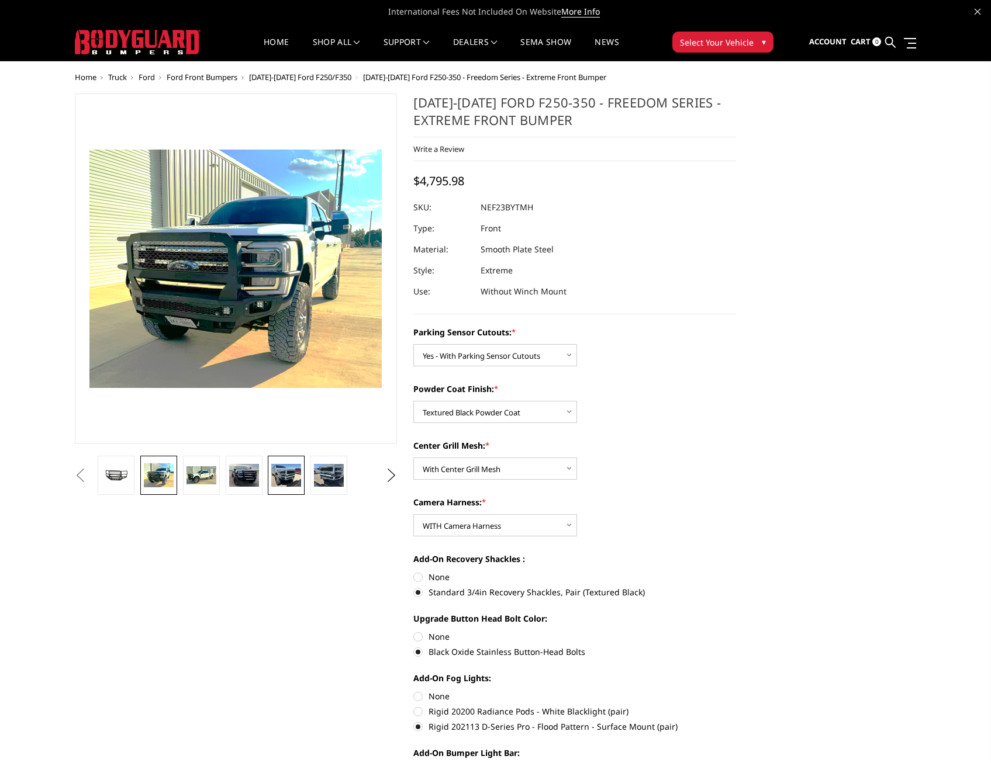
click at [285, 479] on img at bounding box center [286, 475] width 30 height 22
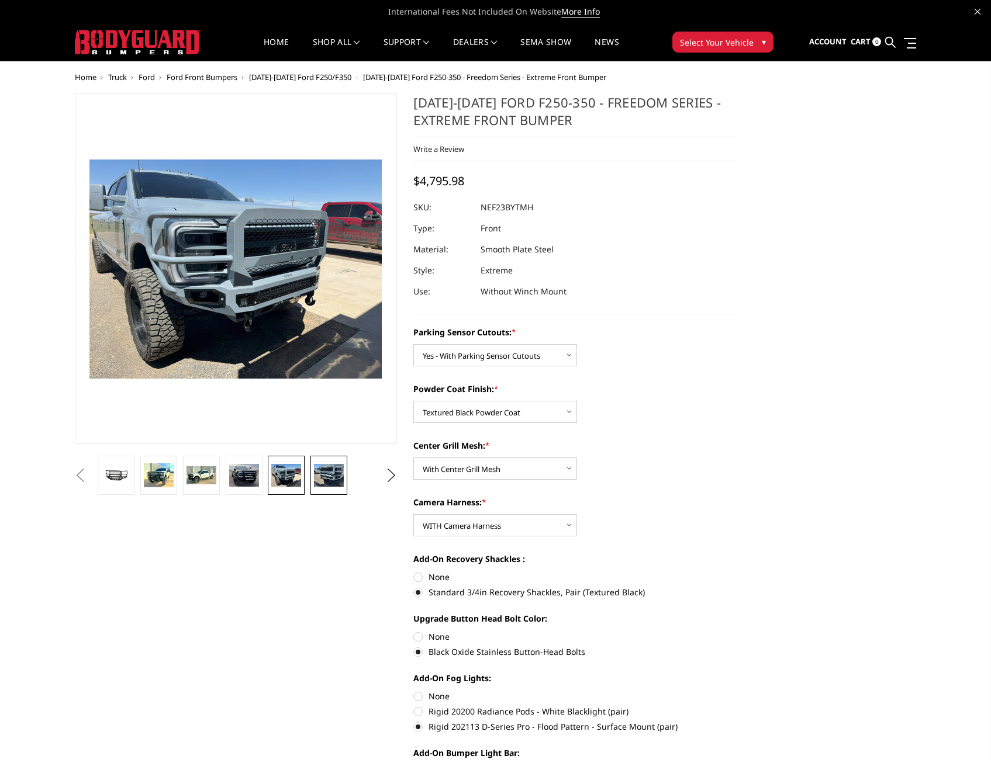
click at [335, 474] on img at bounding box center [329, 475] width 30 height 22
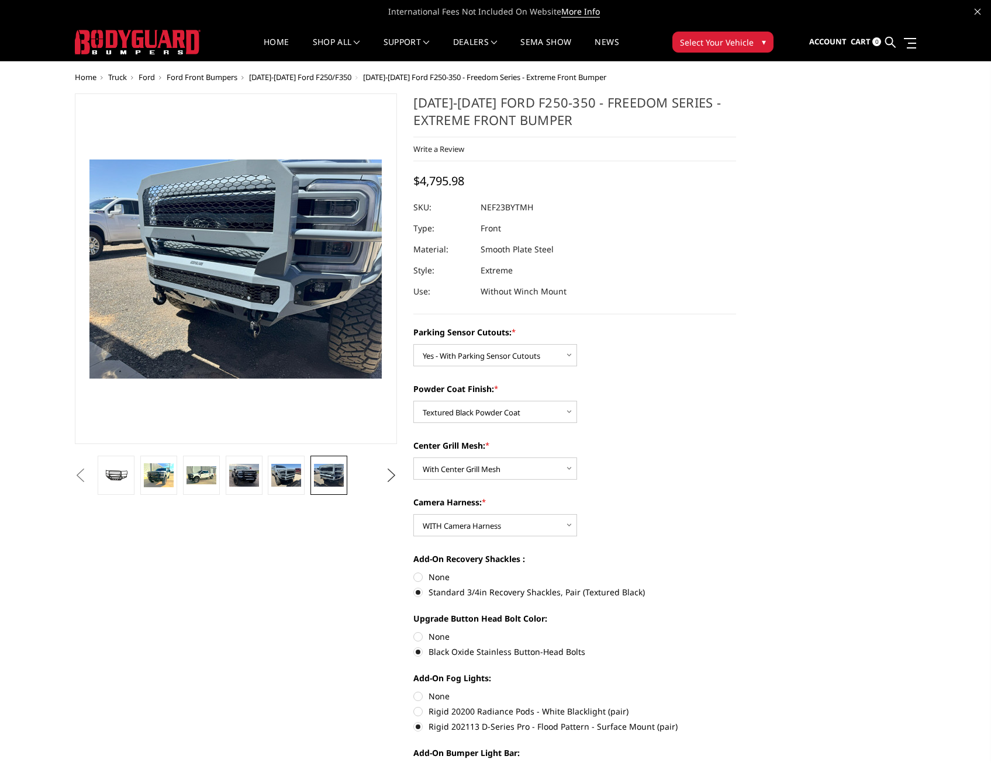
click at [395, 477] on button "Next" at bounding box center [391, 476] width 18 height 18
click at [351, 479] on img at bounding box center [346, 475] width 37 height 27
click at [310, 473] on link at bounding box center [290, 475] width 44 height 39
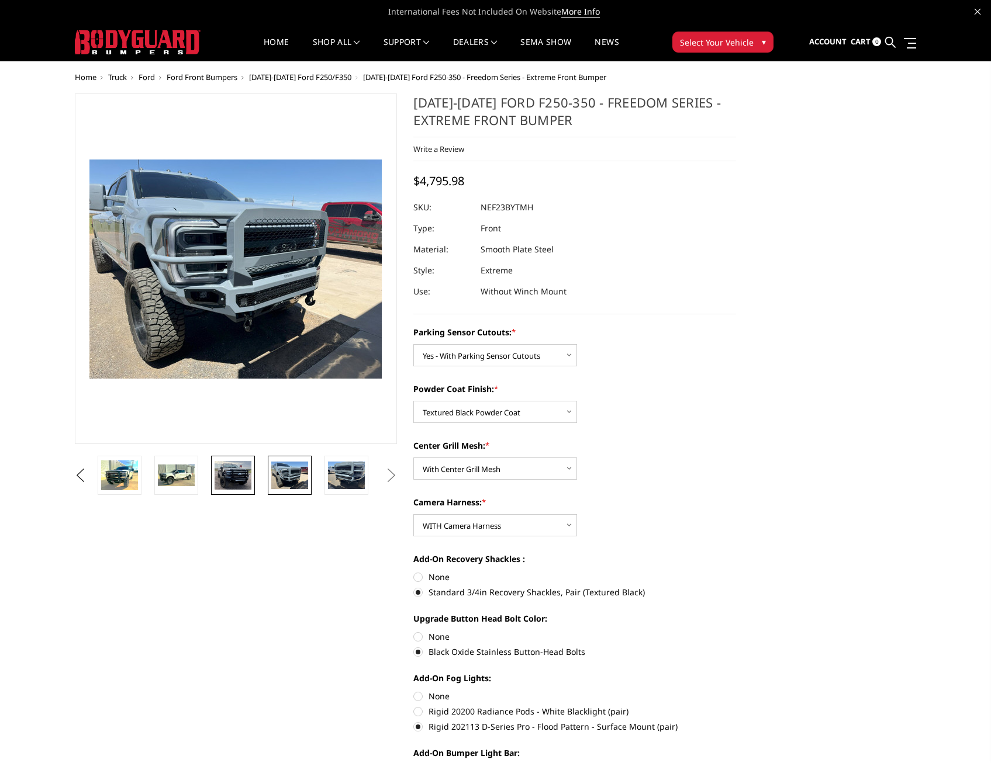
click at [247, 474] on img at bounding box center [233, 475] width 37 height 29
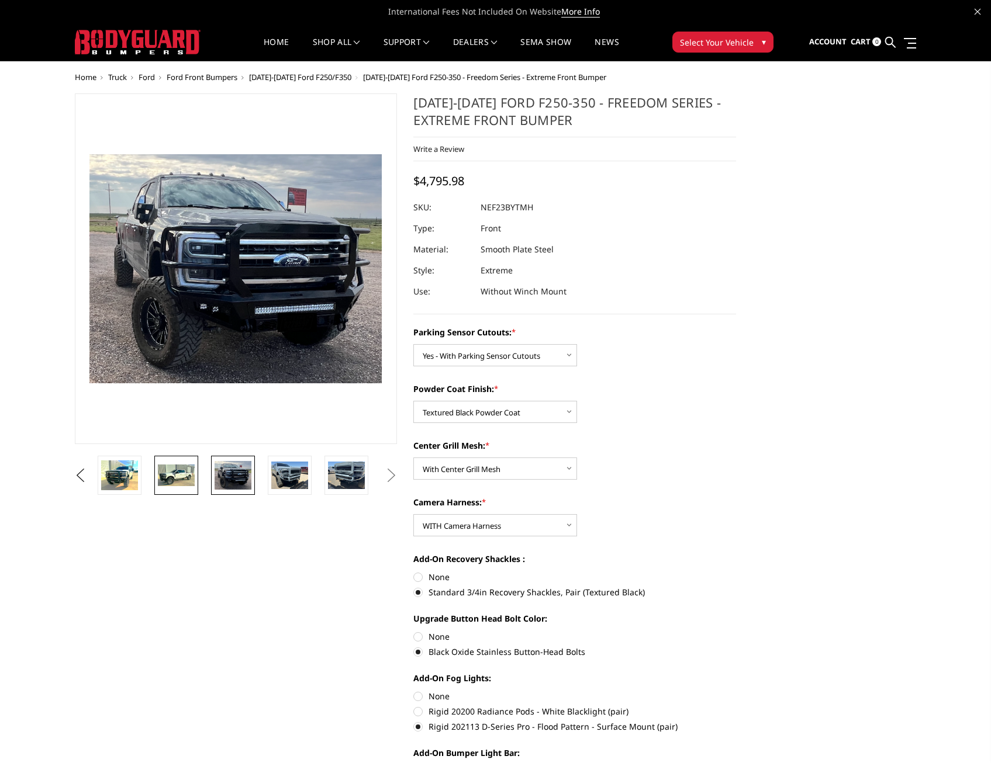
click at [198, 465] on li at bounding box center [180, 475] width 57 height 39
click at [178, 468] on img at bounding box center [176, 476] width 37 height 22
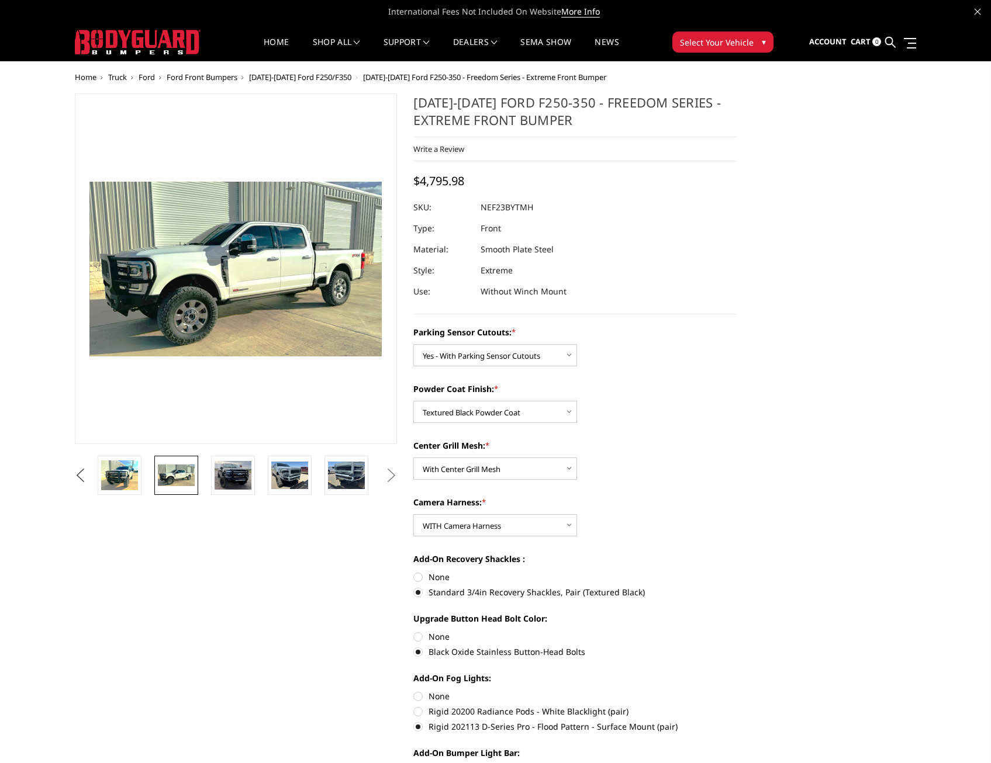
click at [89, 468] on button "Previous" at bounding box center [81, 476] width 18 height 18
click at [89, 475] on button "Previous" at bounding box center [81, 476] width 18 height 18
click at [137, 476] on img at bounding box center [119, 475] width 37 height 20
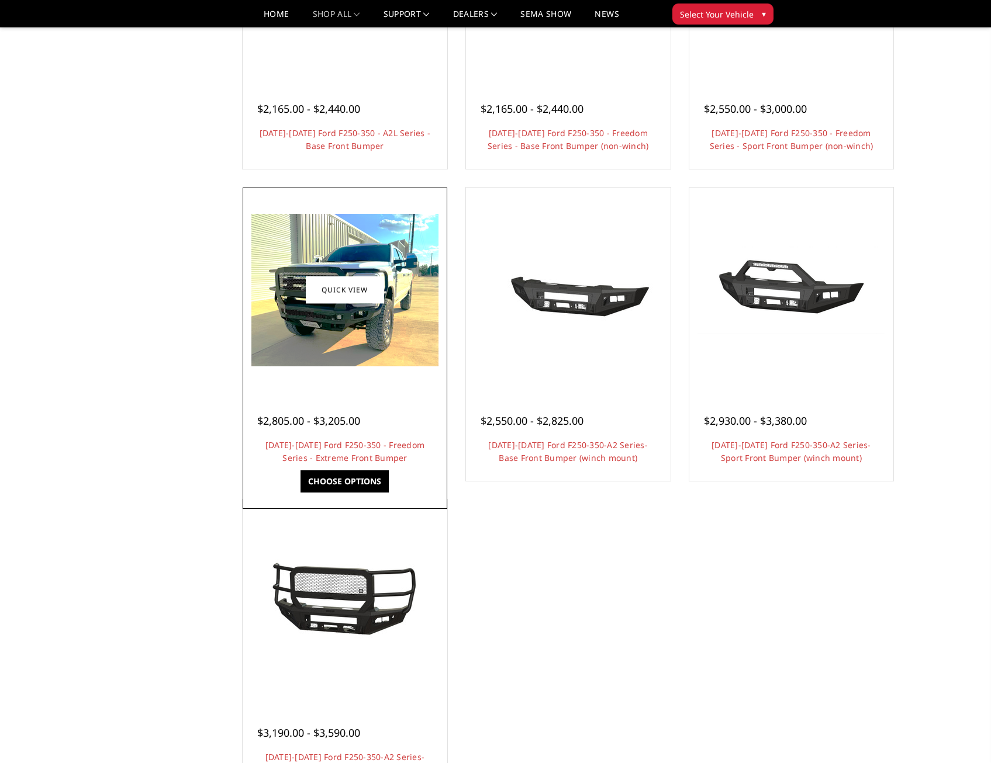
scroll to position [643, 0]
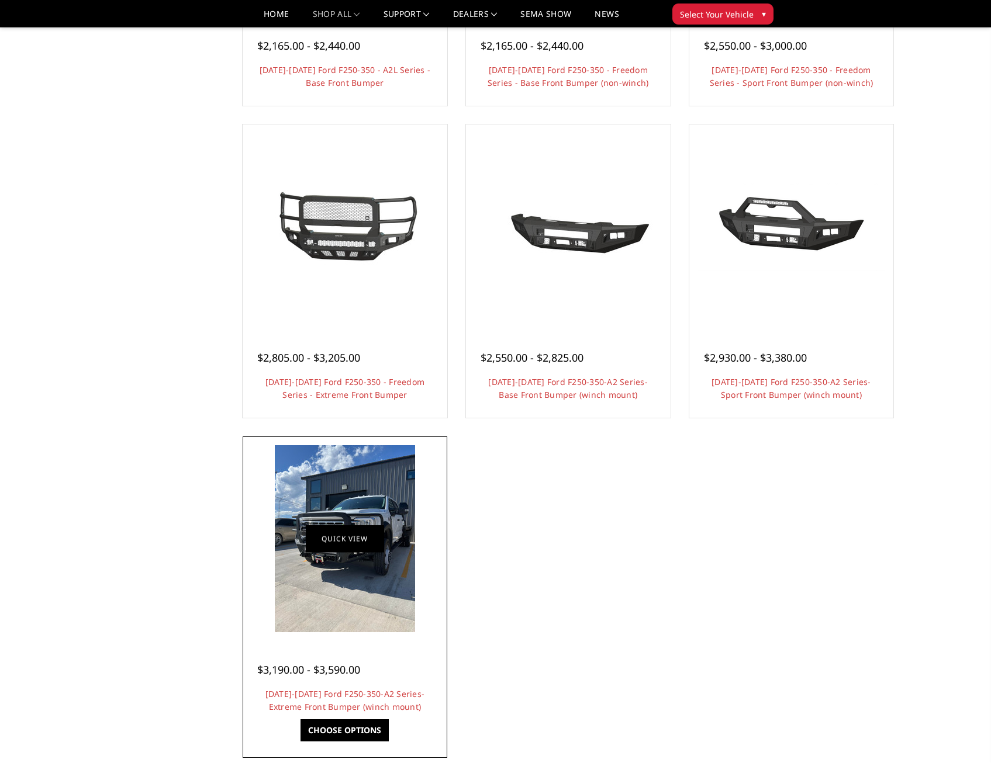
click at [317, 528] on link "Quick view" at bounding box center [345, 538] width 78 height 27
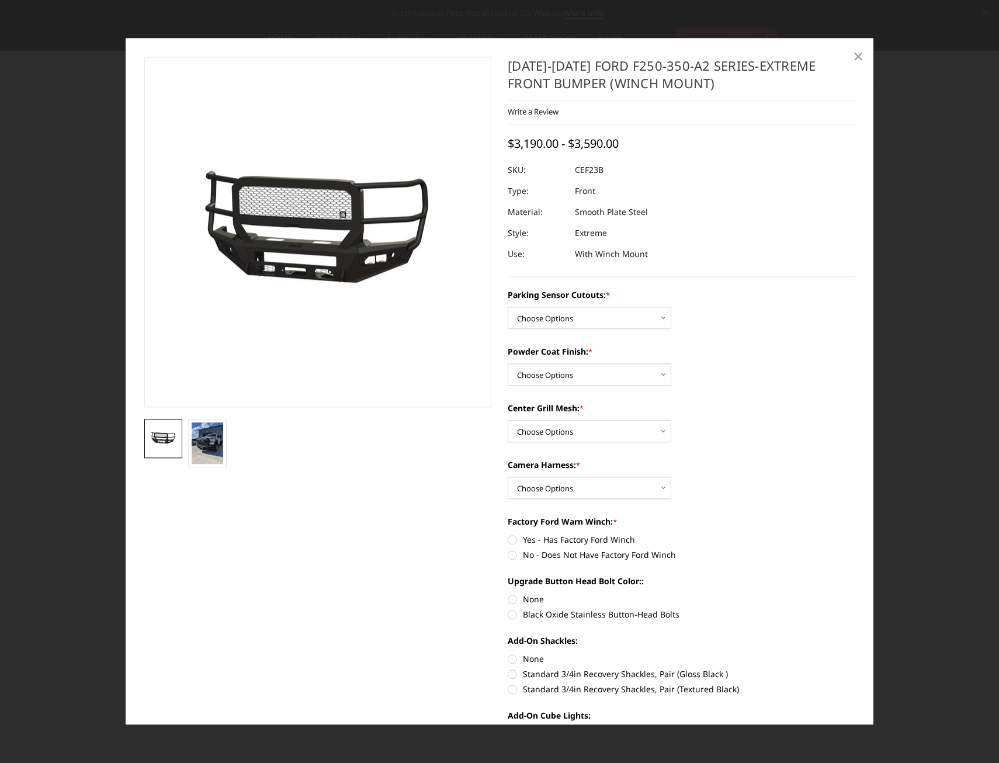
click at [856, 54] on span "×" at bounding box center [858, 55] width 11 height 25
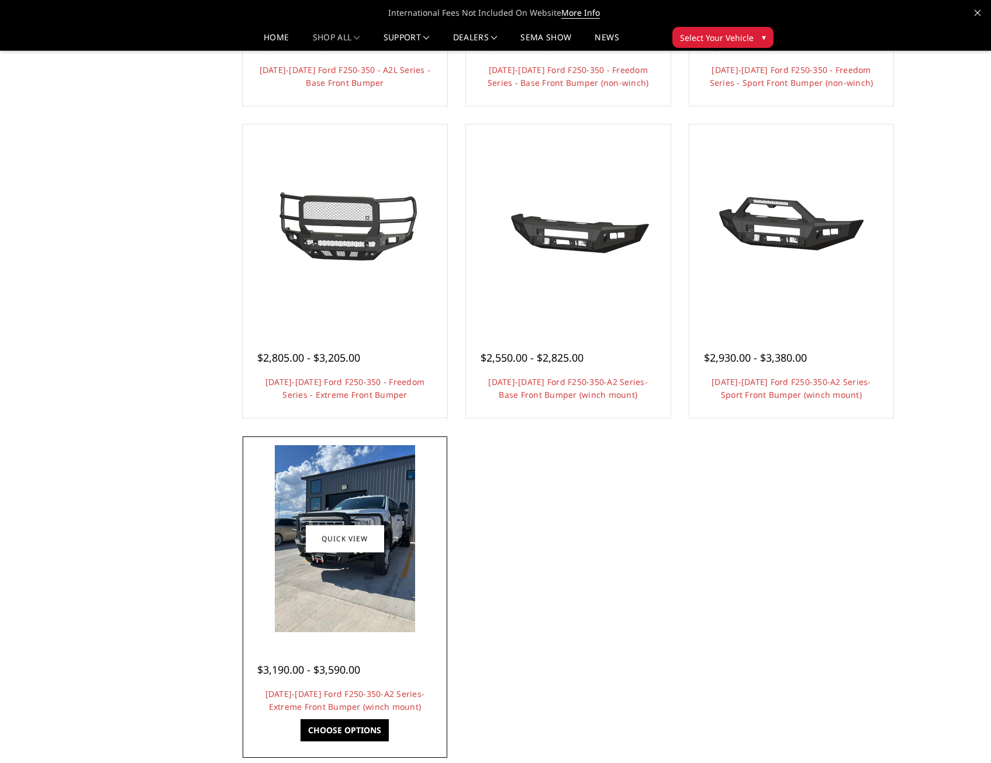
click at [271, 502] on img at bounding box center [344, 539] width 187 height 86
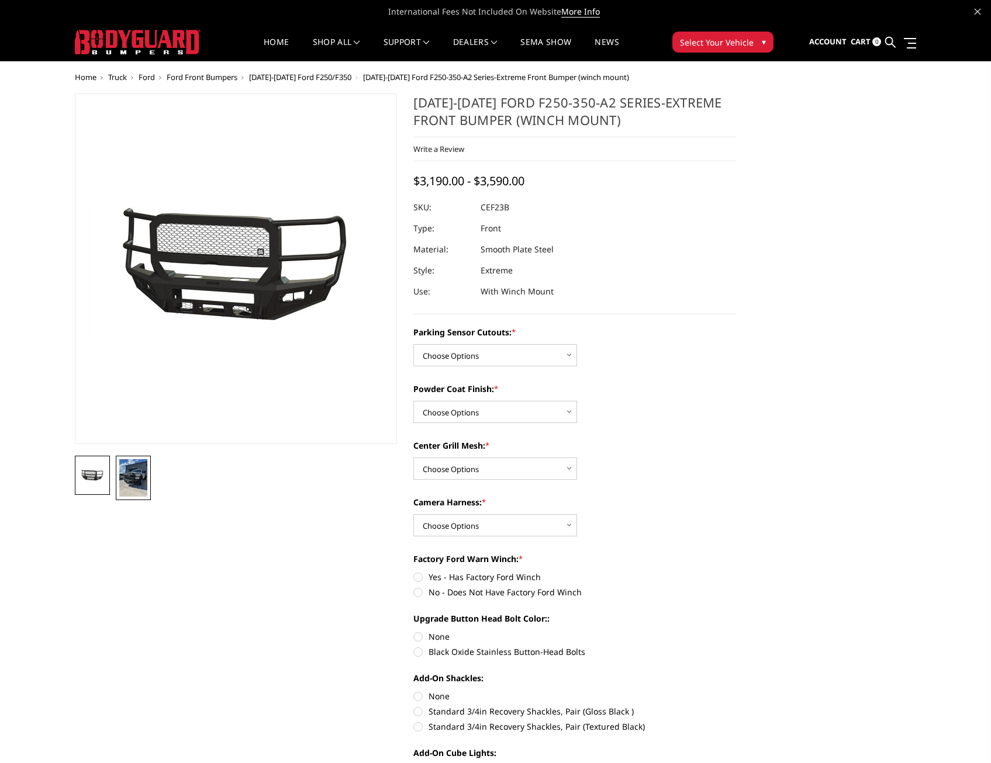
click at [144, 463] on img at bounding box center [133, 477] width 28 height 37
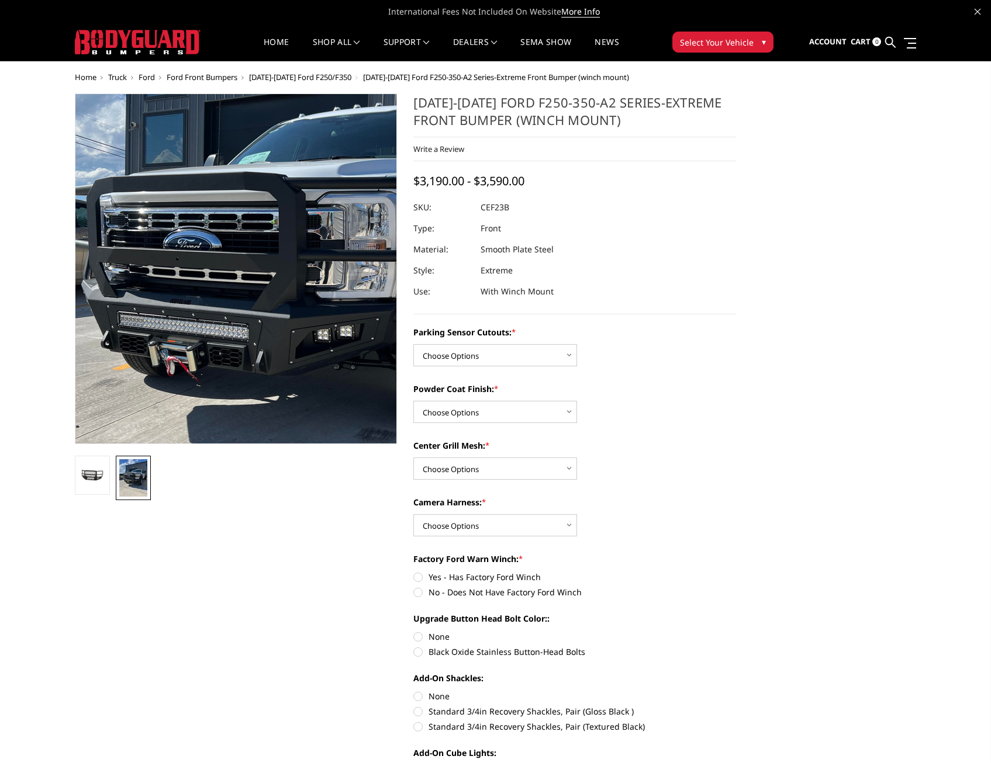
click at [175, 261] on img at bounding box center [281, 278] width 561 height 748
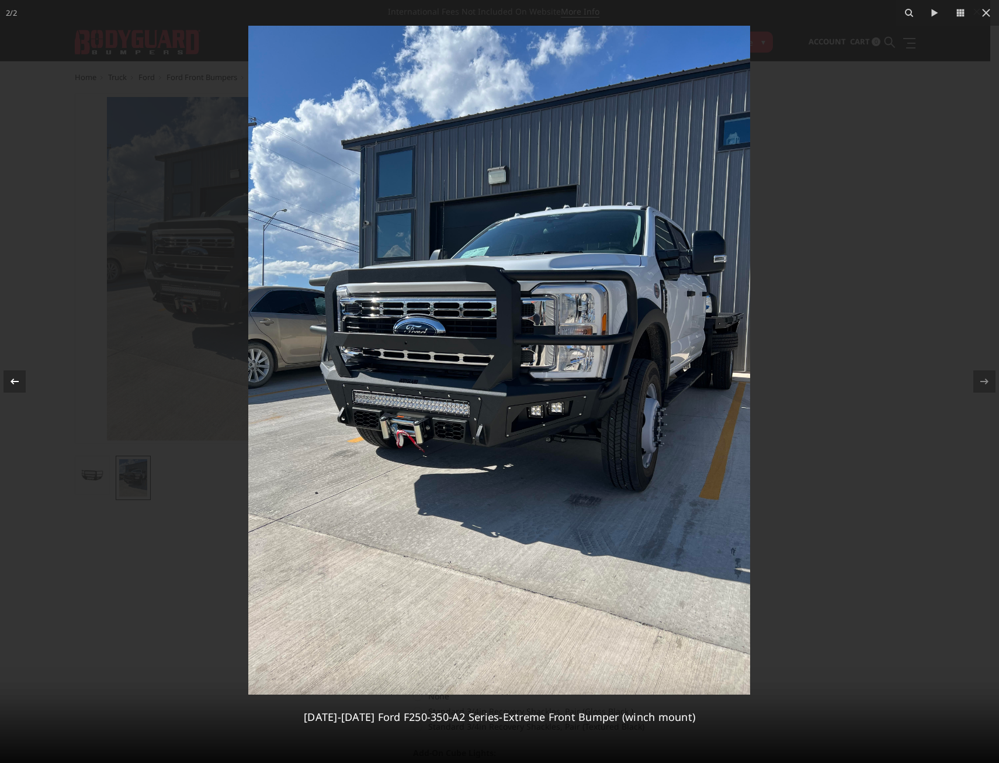
click at [18, 383] on icon at bounding box center [15, 382] width 14 height 14
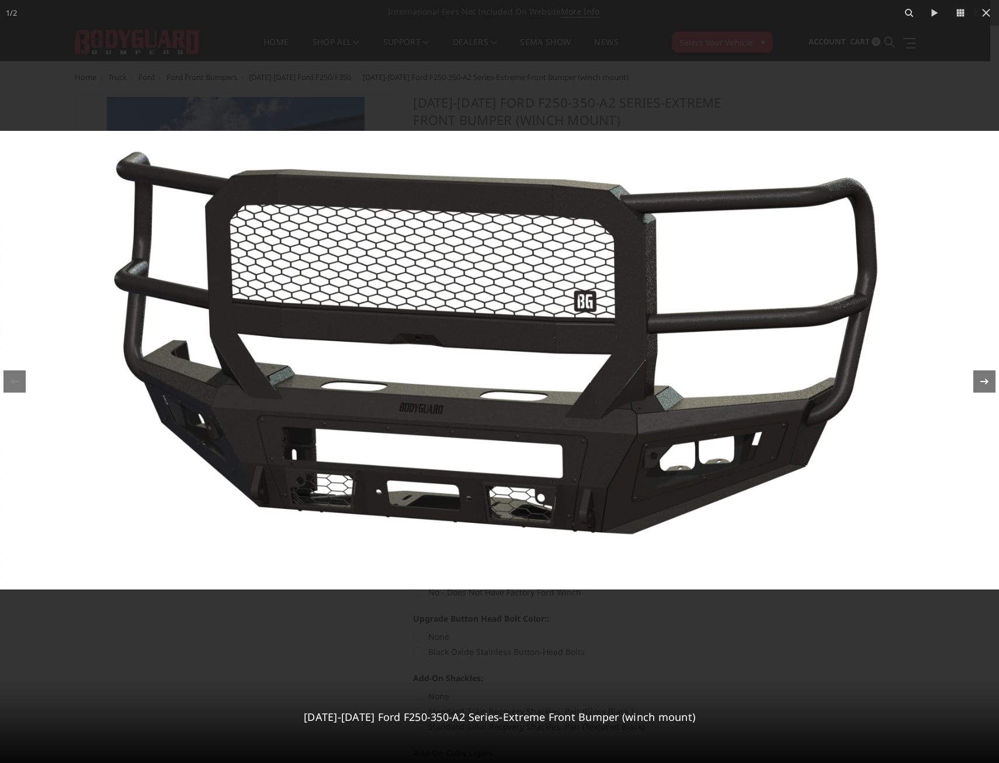
click at [987, 387] on icon at bounding box center [985, 382] width 14 height 14
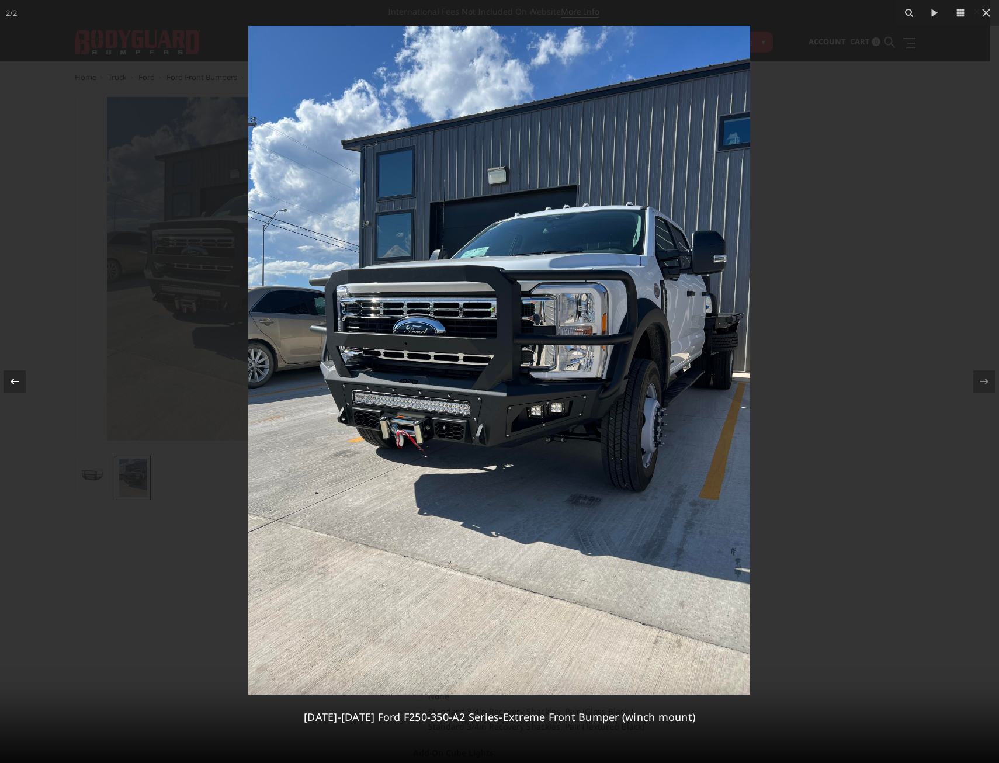
click at [25, 378] on button at bounding box center [20, 381] width 41 height 58
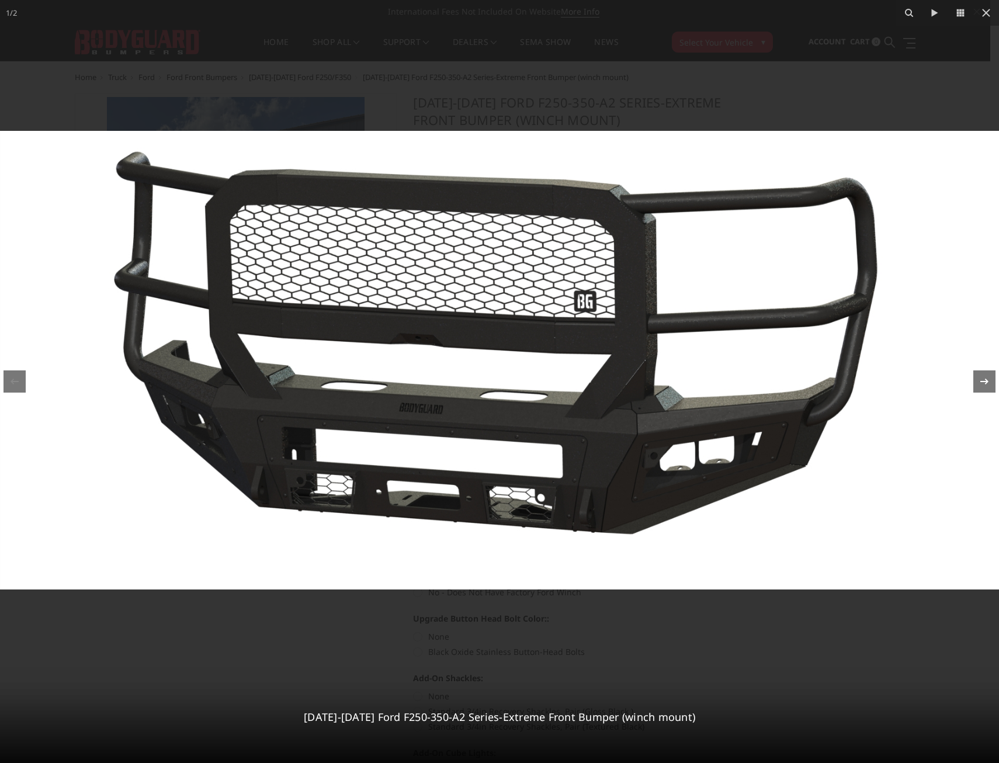
click at [980, 388] on icon at bounding box center [985, 382] width 14 height 14
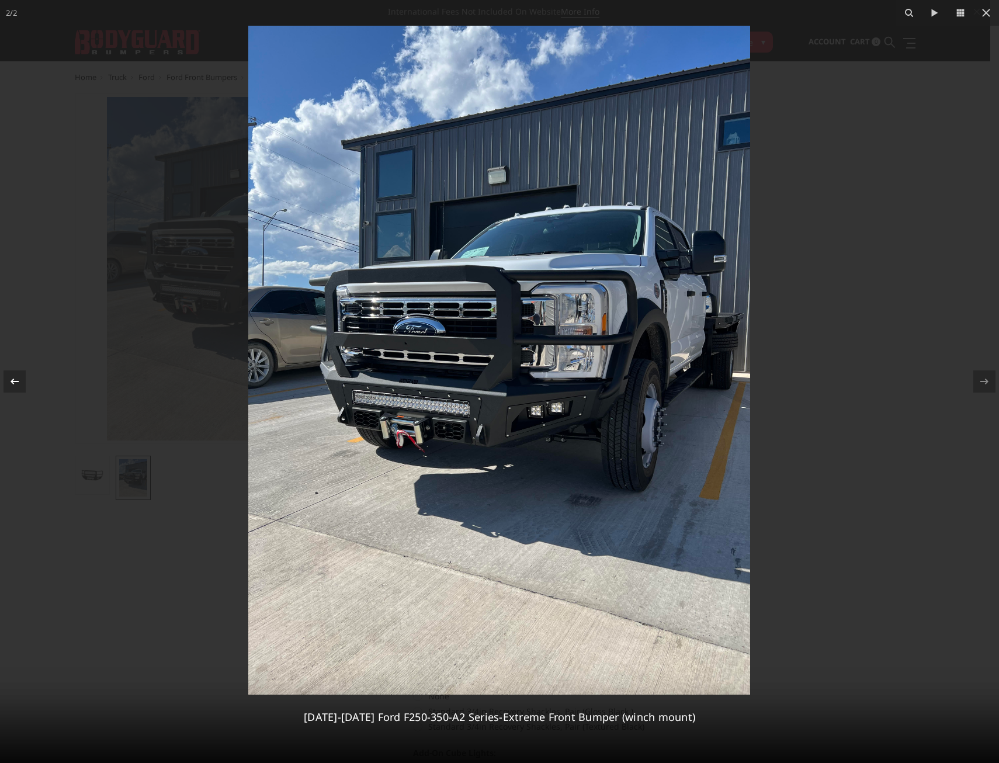
click at [13, 376] on icon at bounding box center [15, 382] width 14 height 14
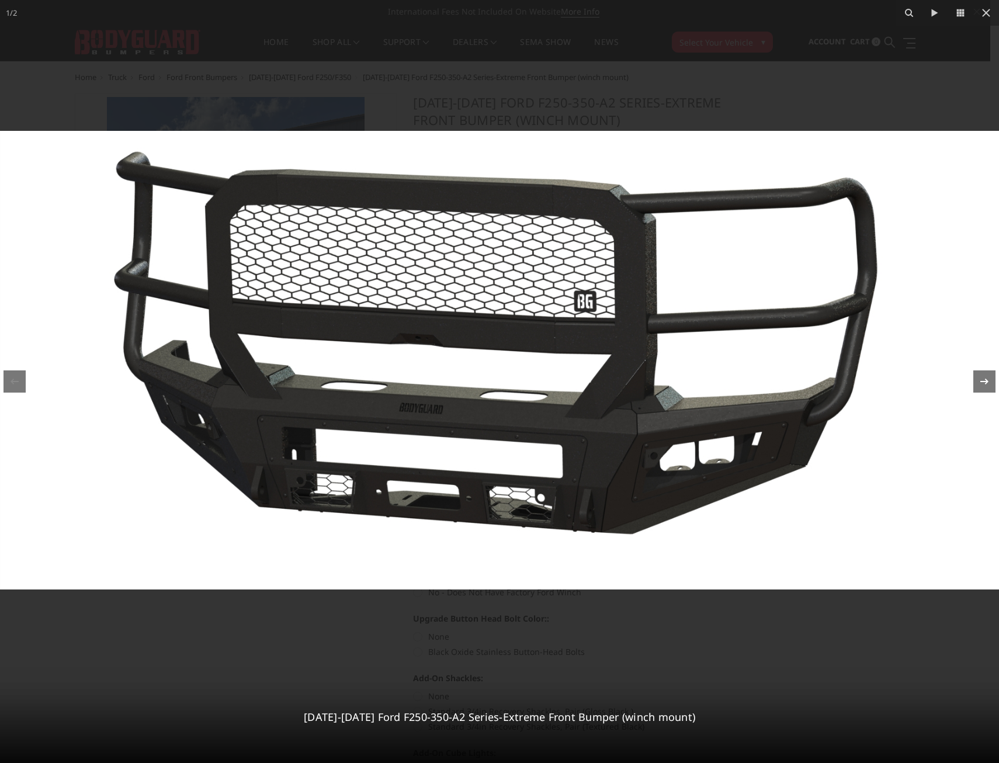
click at [990, 388] on icon at bounding box center [985, 382] width 14 height 14
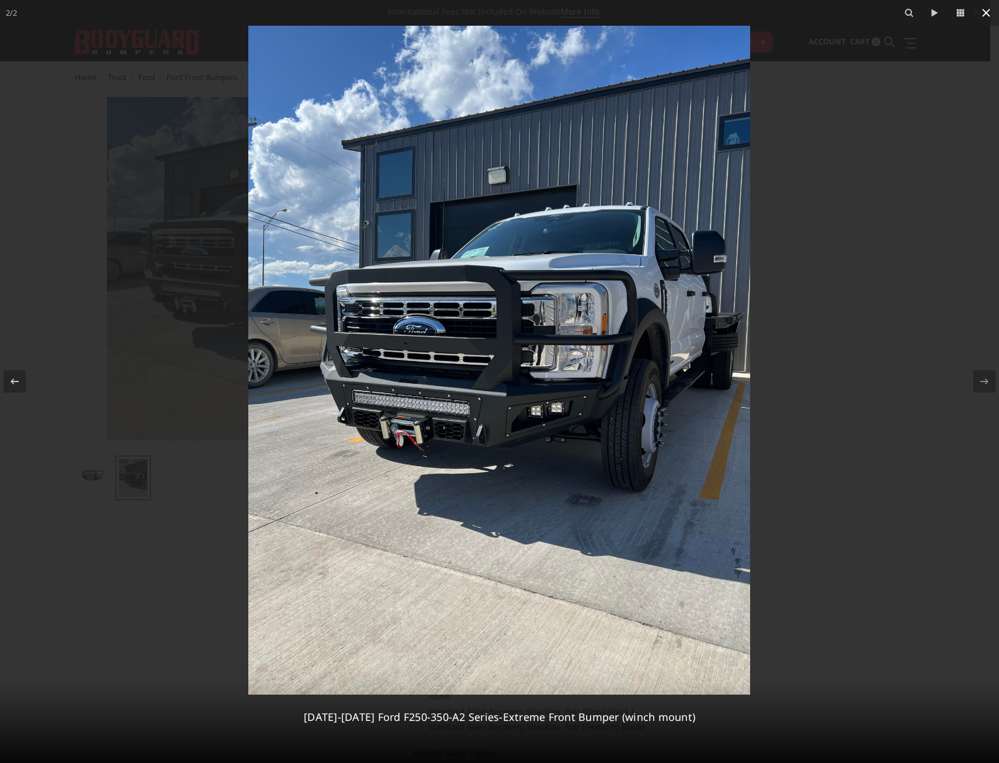
click at [980, 15] on icon at bounding box center [987, 13] width 14 height 14
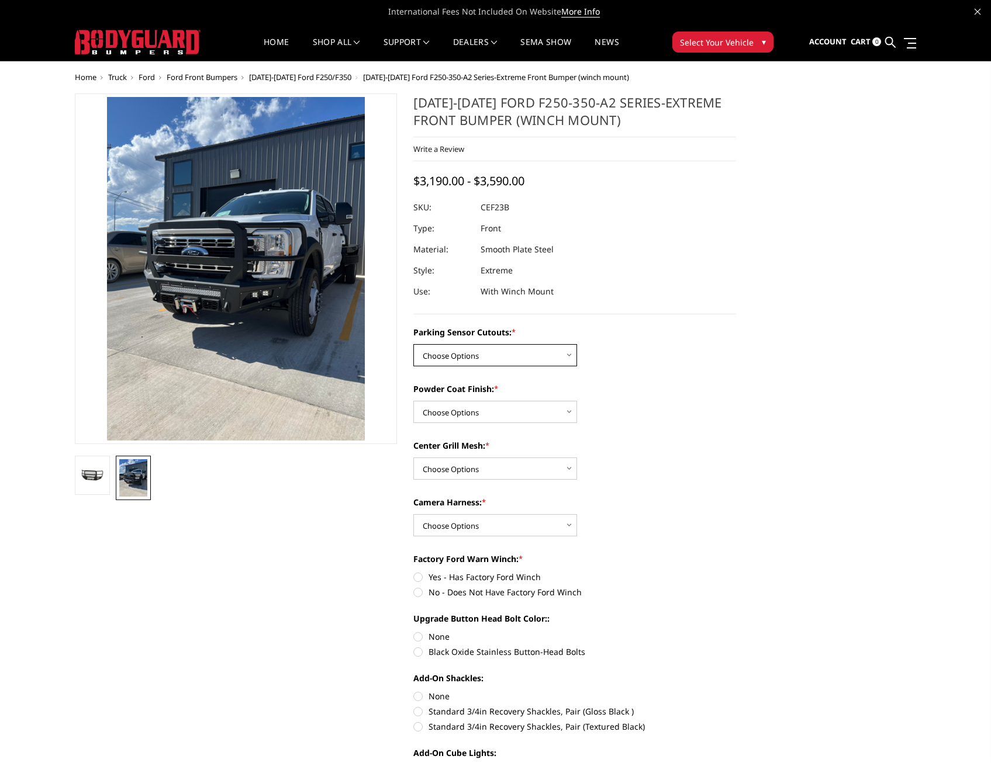
click at [548, 348] on select "Choose Options No-Without Parking Sensor Cutouts Yes-With Parking Sensor Cutouts" at bounding box center [495, 355] width 164 height 22
select select "2421"
click at [413, 344] on select "Choose Options No-Without Parking Sensor Cutouts Yes-With Parking Sensor Cutouts" at bounding box center [495, 355] width 164 height 22
click at [518, 407] on select "Choose Options Bare Metal Textured Black Powder Coat" at bounding box center [495, 412] width 164 height 22
select select "2423"
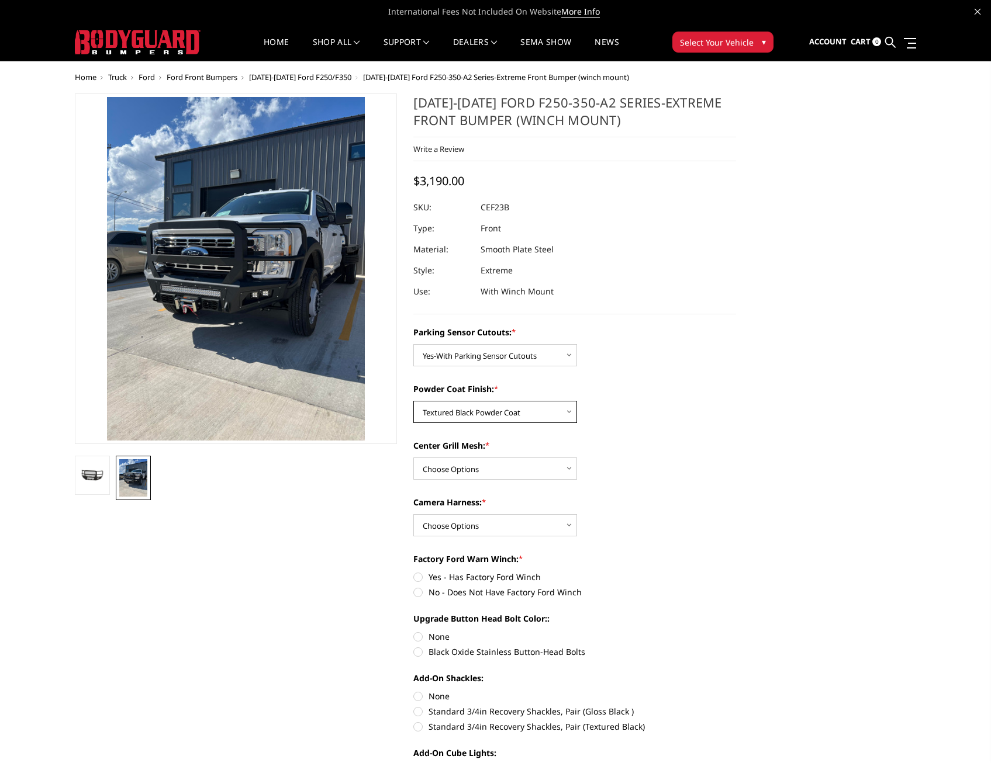
click at [413, 401] on select "Choose Options Bare Metal Textured Black Powder Coat" at bounding box center [495, 412] width 164 height 22
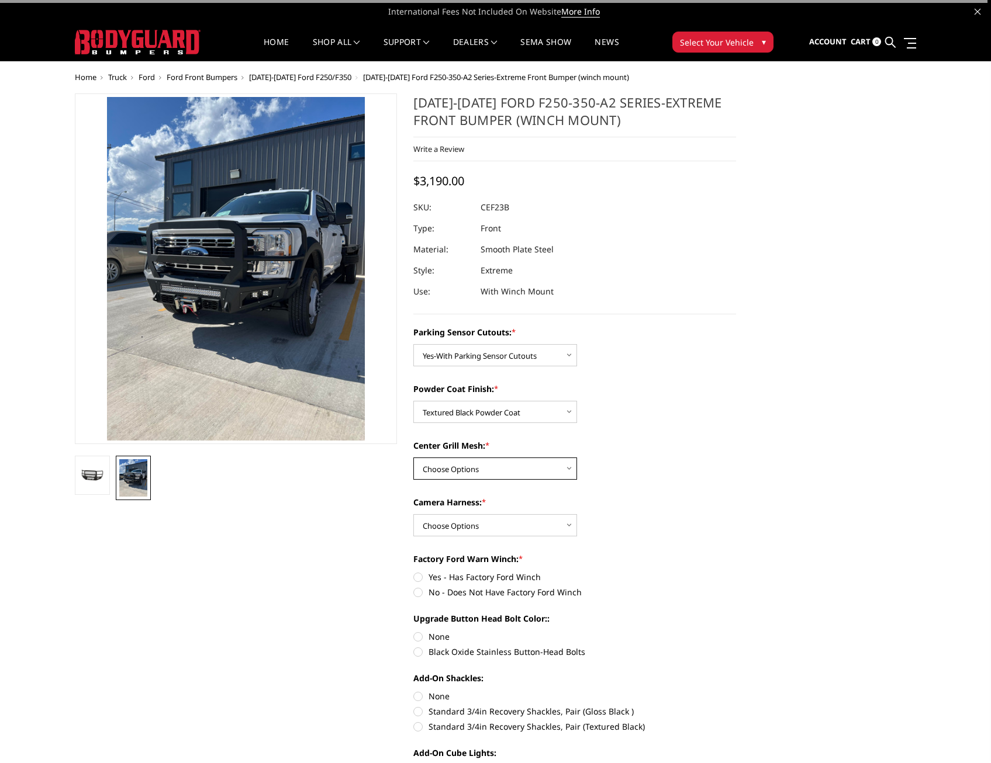
click at [499, 469] on select "Choose Options With Center Grill Mesh Without Center Grill Mesh" at bounding box center [495, 469] width 164 height 22
select select "2424"
click at [413, 458] on select "Choose Options With Center Grill Mesh Without Center Grill Mesh" at bounding box center [495, 469] width 164 height 22
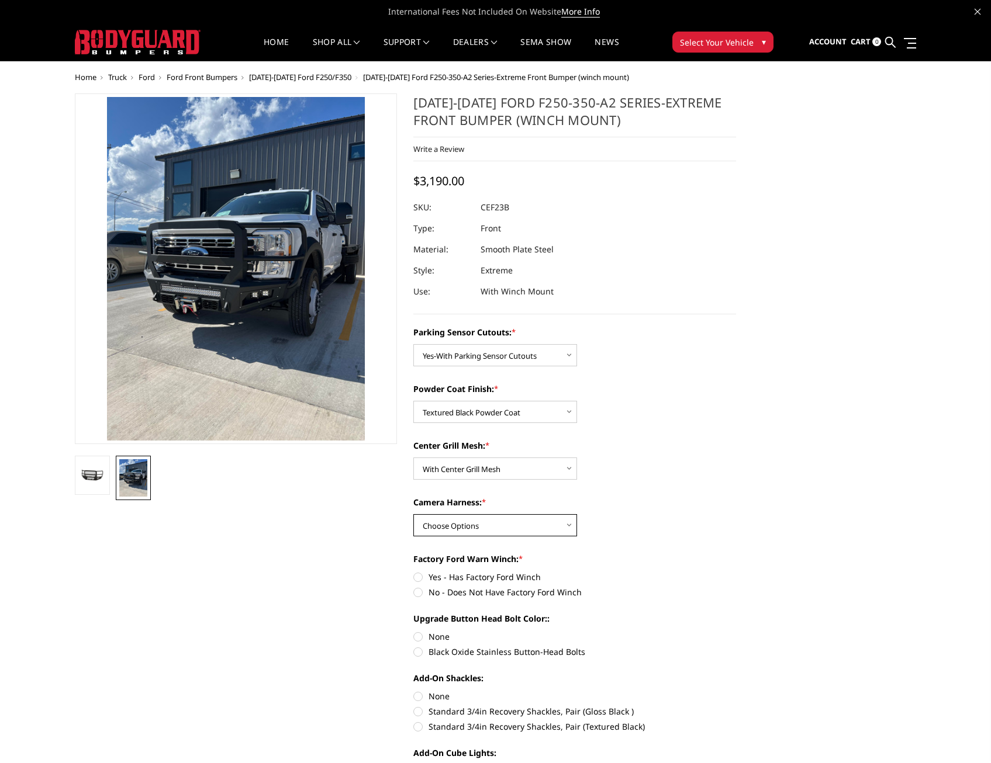
click at [501, 530] on select "Choose Options WITH Camera Harness WITHOUT Camera Harness" at bounding box center [495, 525] width 164 height 22
select select "2426"
click at [413, 514] on select "Choose Options WITH Camera Harness WITHOUT Camera Harness" at bounding box center [495, 525] width 164 height 22
click at [483, 591] on label "No - Does Not Have Factory Ford Winch" at bounding box center [574, 592] width 323 height 12
click at [736, 572] on input "No - Does Not Have Factory Ford Winch" at bounding box center [736, 571] width 1 height 1
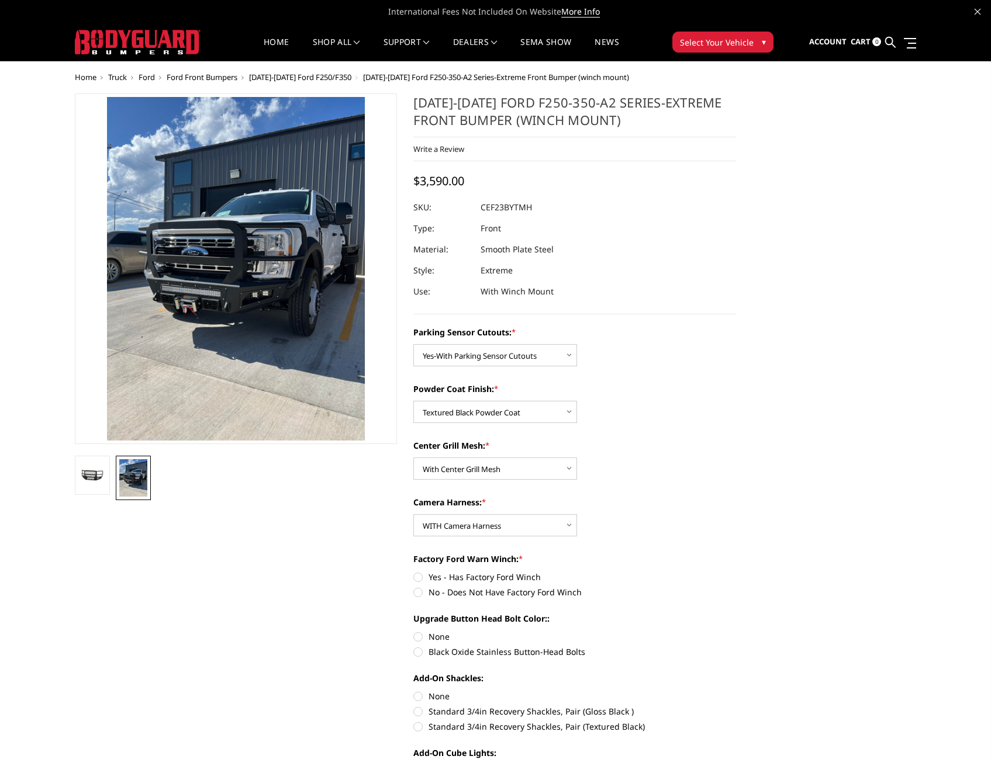
radio input "true"
click at [424, 659] on div "Parking Sensor Cutouts: * Choose Options No-Without Parking Sensor Cutouts Yes-…" at bounding box center [574, 709] width 323 height 766
click at [420, 654] on label "Black Oxide Stainless Button-Head Bolts" at bounding box center [574, 652] width 323 height 12
click at [736, 631] on input "Black Oxide Stainless Button-Head Bolts" at bounding box center [736, 631] width 1 height 1
radio input "true"
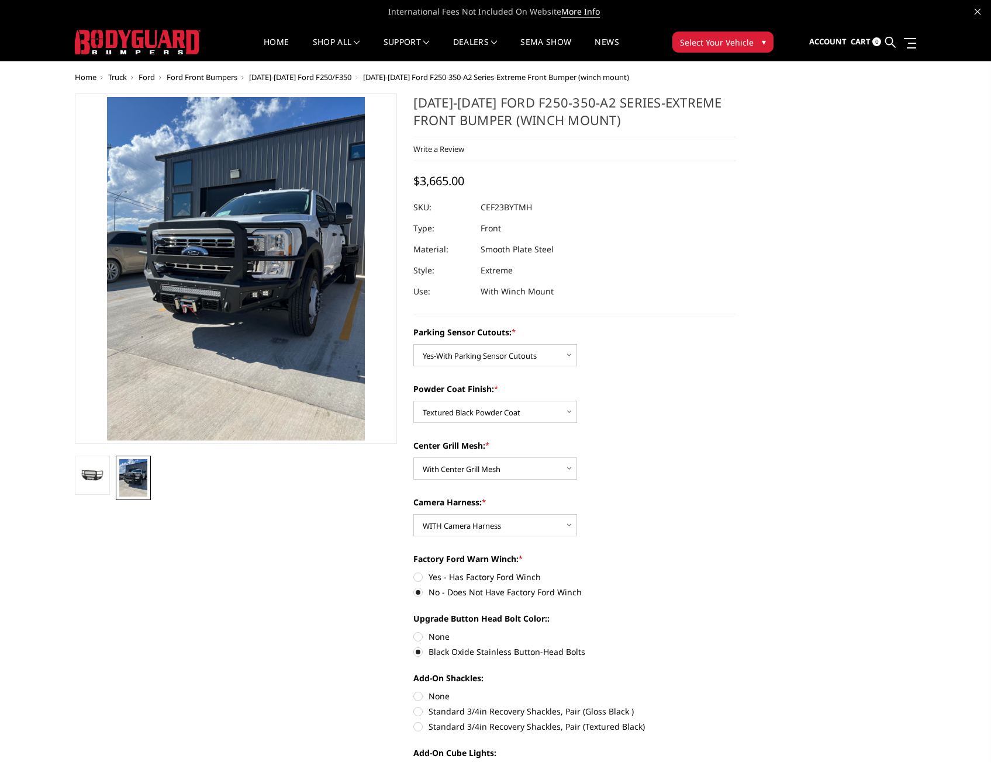
click at [422, 726] on label "Standard 3/4in Recovery Shackles, Pair (Textured Black)" at bounding box center [574, 727] width 323 height 12
click at [736, 706] on input "Standard 3/4in Recovery Shackles, Pair (Textured Black)" at bounding box center [736, 705] width 1 height 1
radio input "true"
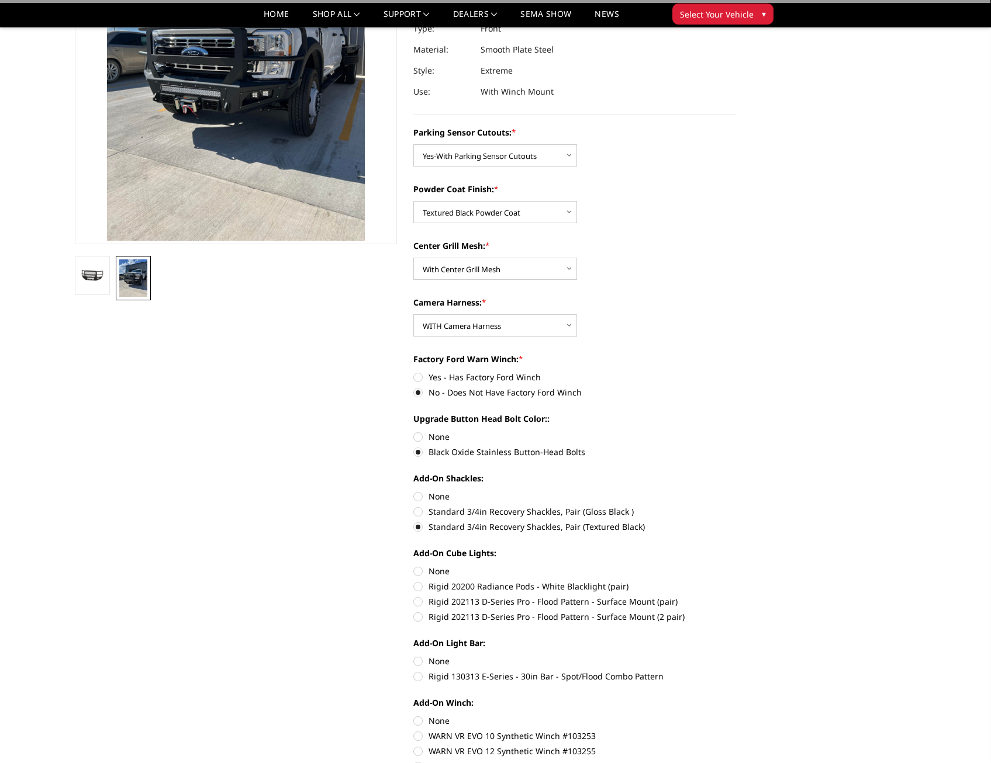
scroll to position [175, 0]
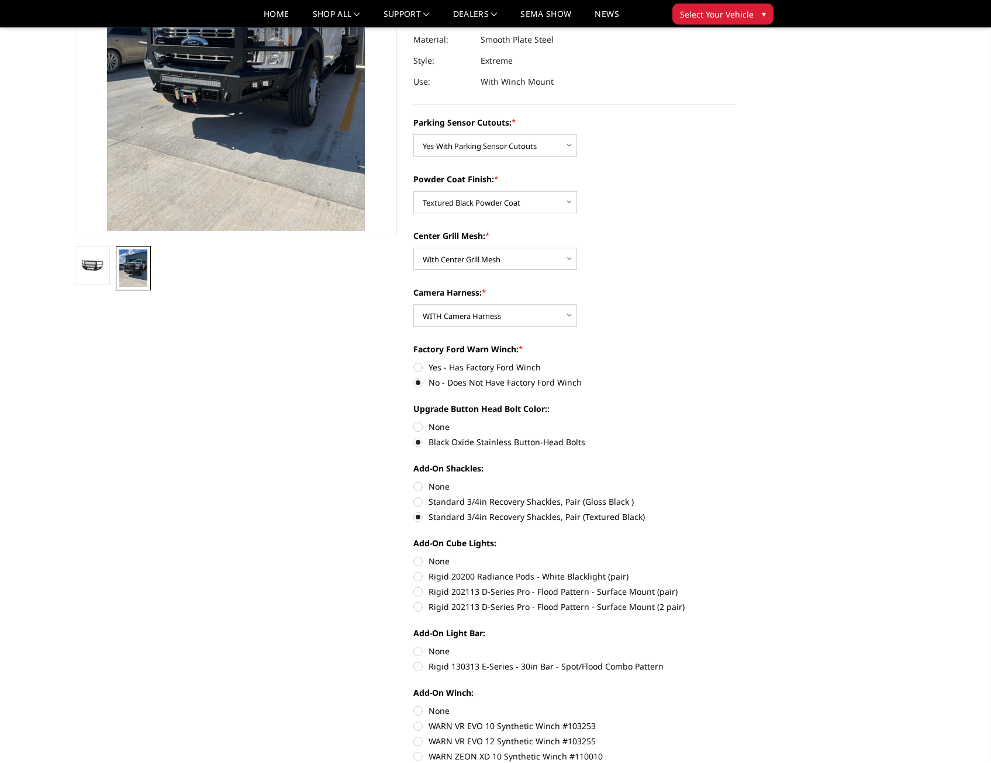
click at [415, 608] on label "Rigid 202113 D-Series Pro - Flood Pattern - Surface Mount (2 pair)" at bounding box center [574, 607] width 323 height 12
click at [736, 586] on input "Rigid 202113 D-Series Pro - Flood Pattern - Surface Mount (2 pair)" at bounding box center [736, 586] width 1 height 1
radio input "true"
click at [417, 665] on label "Rigid 130313 E-Series - 30in Bar - Spot/Flood Combo Pattern" at bounding box center [574, 666] width 323 height 12
click at [736, 646] on input "Rigid 130313 E-Series - 30in Bar - Spot/Flood Combo Pattern" at bounding box center [736, 645] width 1 height 1
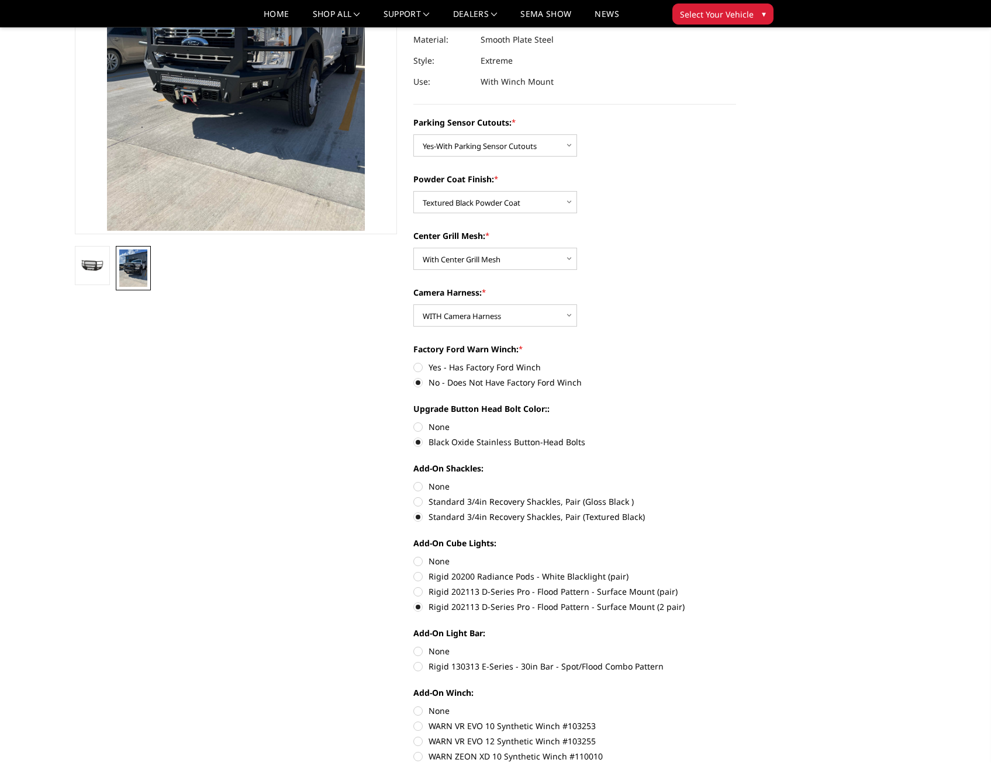
radio input "true"
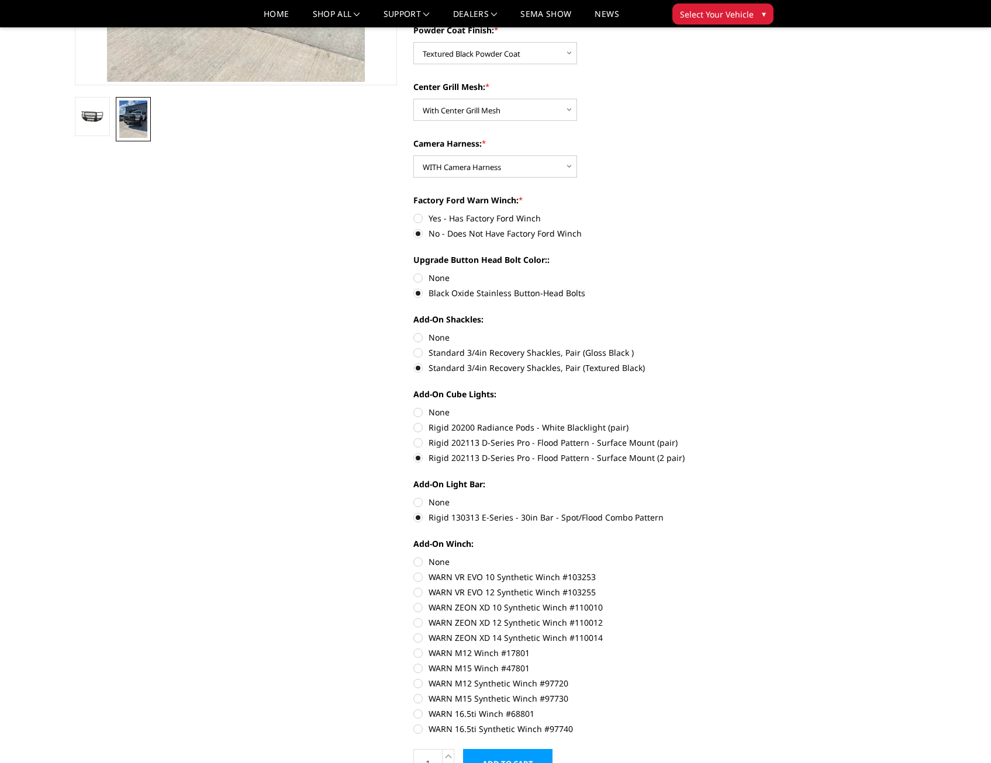
scroll to position [351, 0]
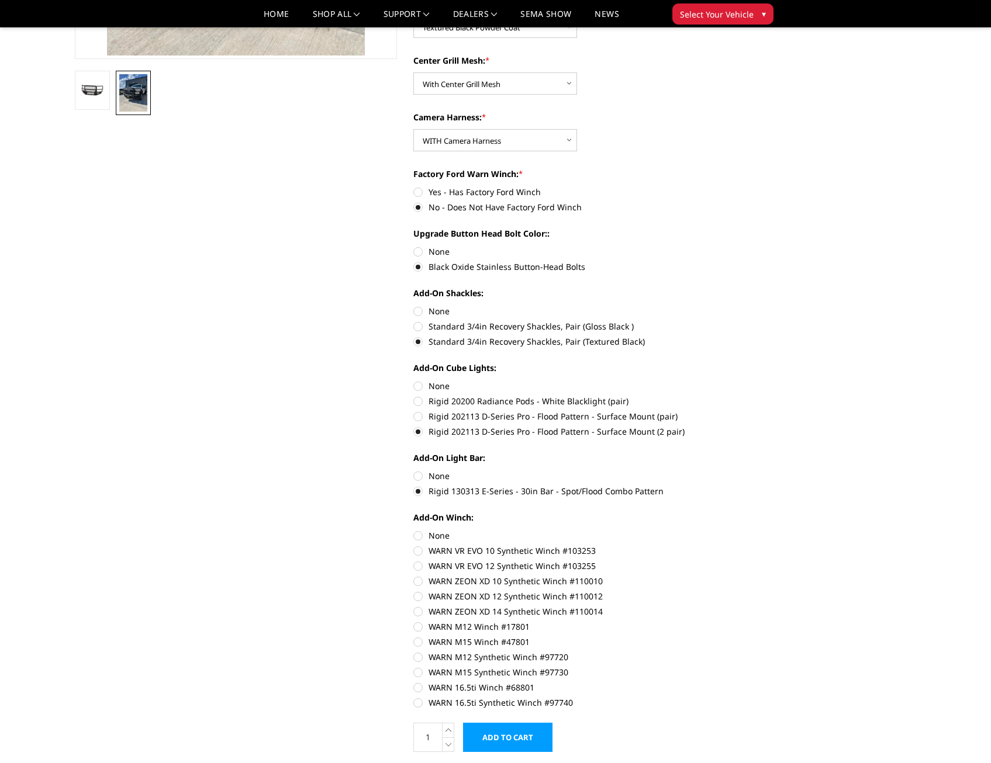
click at [421, 689] on label "WARN 16.5ti Winch #68801" at bounding box center [574, 688] width 323 height 12
click at [736, 667] on input "WARN 16.5ti Winch #68801" at bounding box center [736, 666] width 1 height 1
radio input "true"
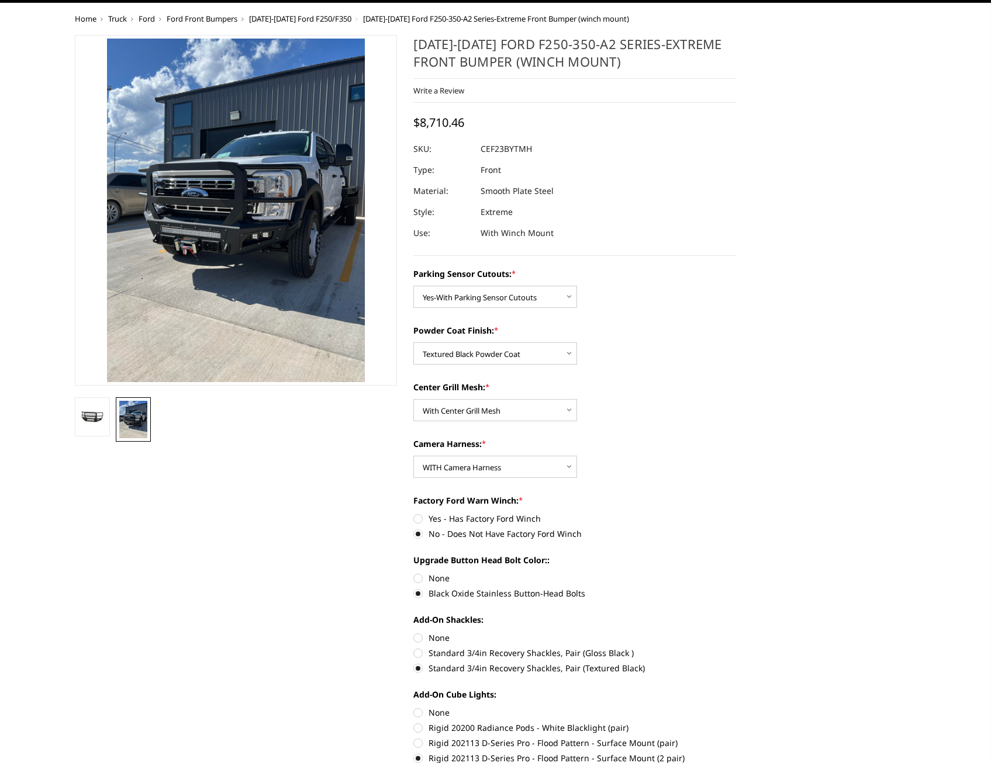
scroll to position [0, 0]
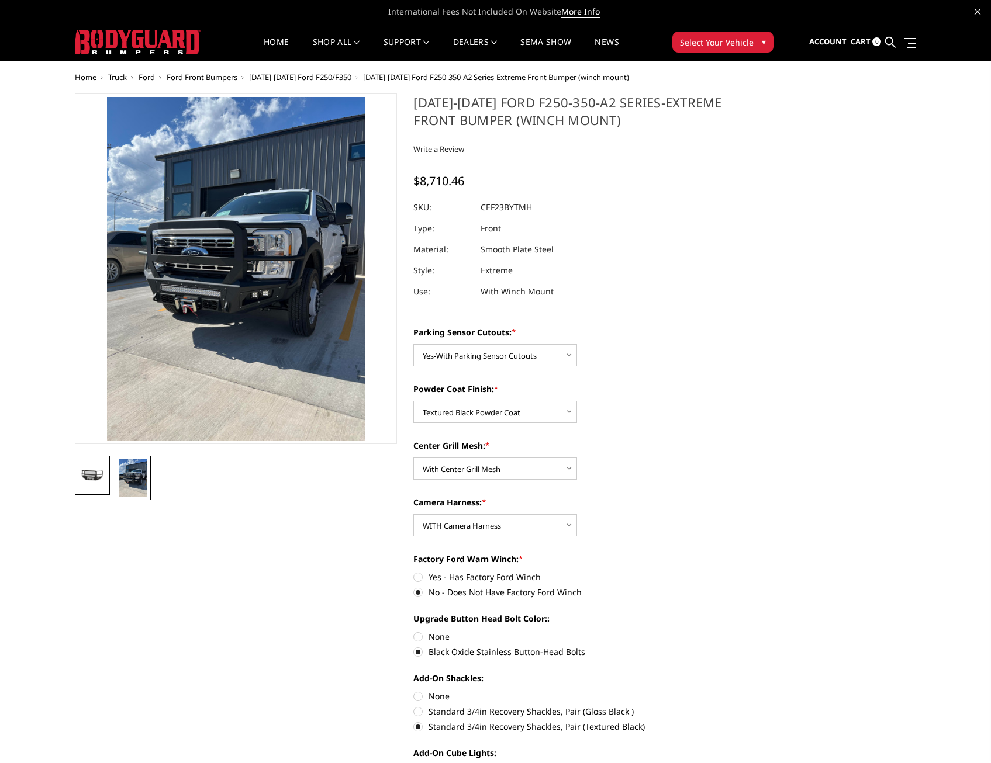
click at [88, 469] on img at bounding box center [92, 475] width 28 height 13
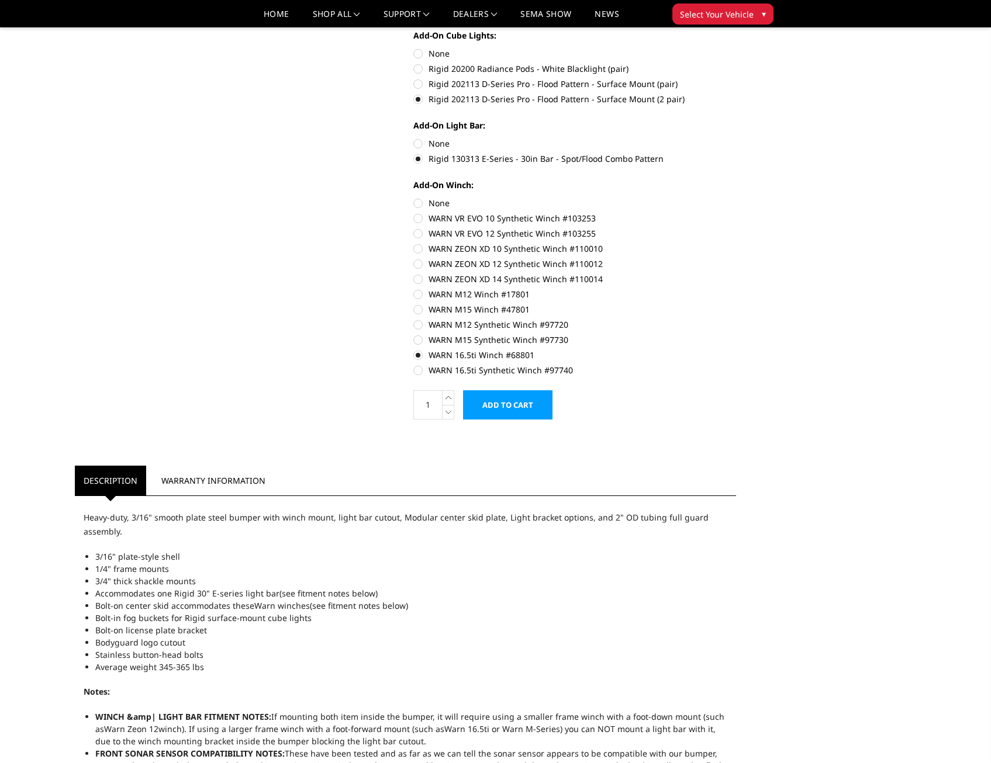
scroll to position [632, 0]
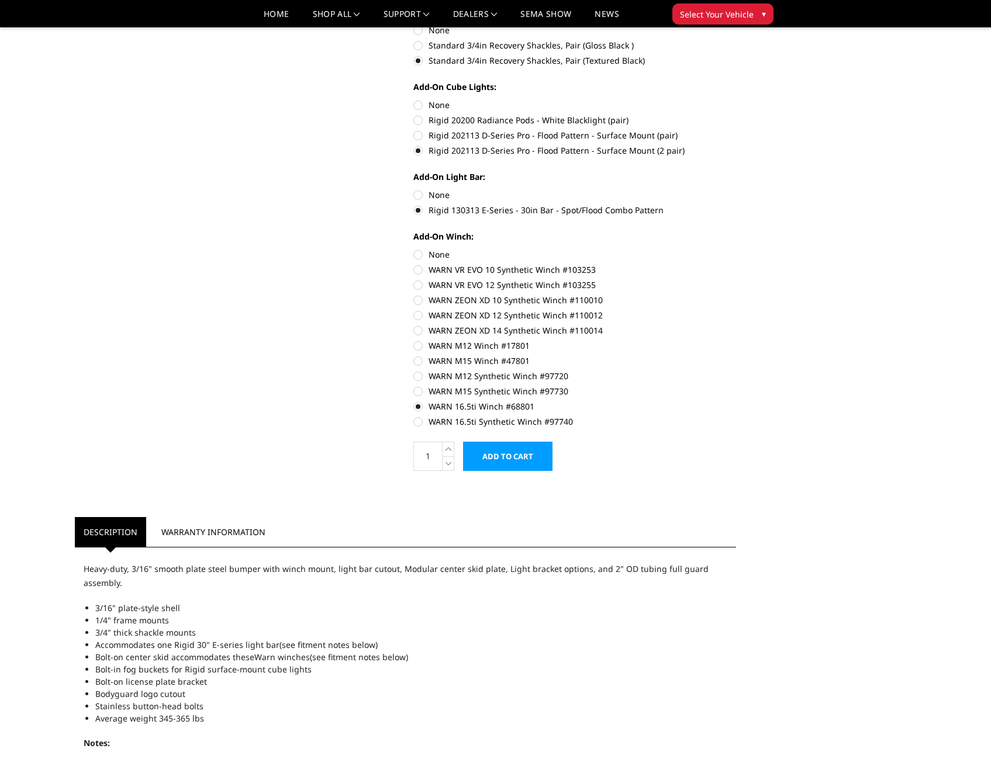
click at [513, 465] on input "Add to Cart" at bounding box center [507, 456] width 89 height 29
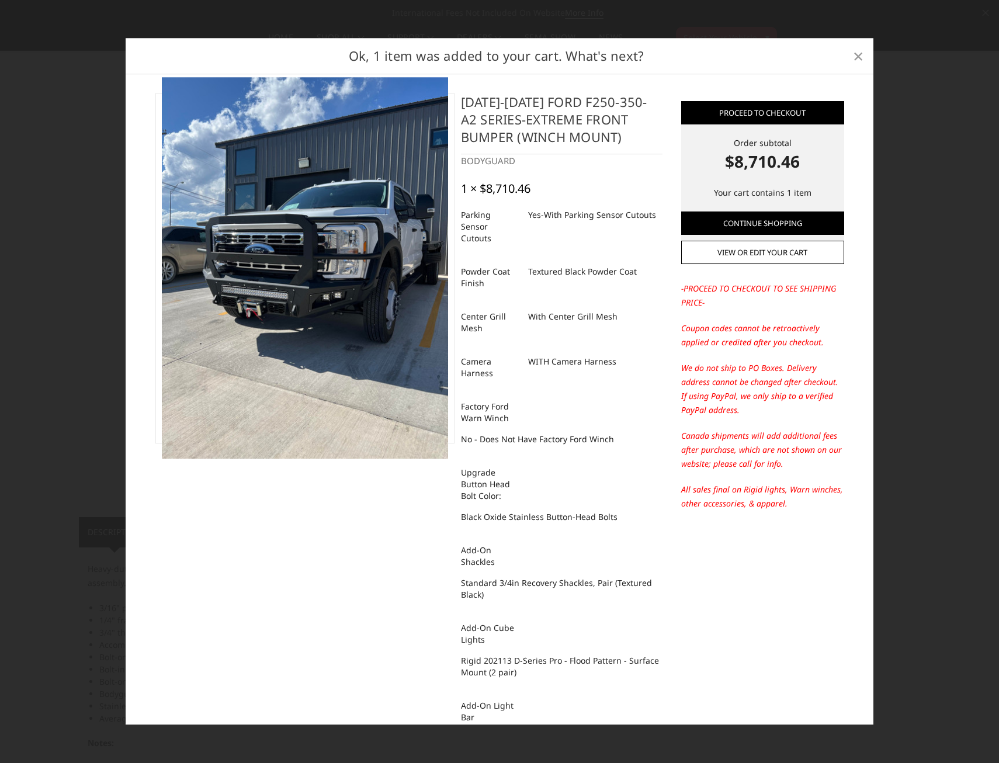
click at [851, 56] on link "×" at bounding box center [858, 56] width 19 height 19
